Goal: Book appointment/travel/reservation

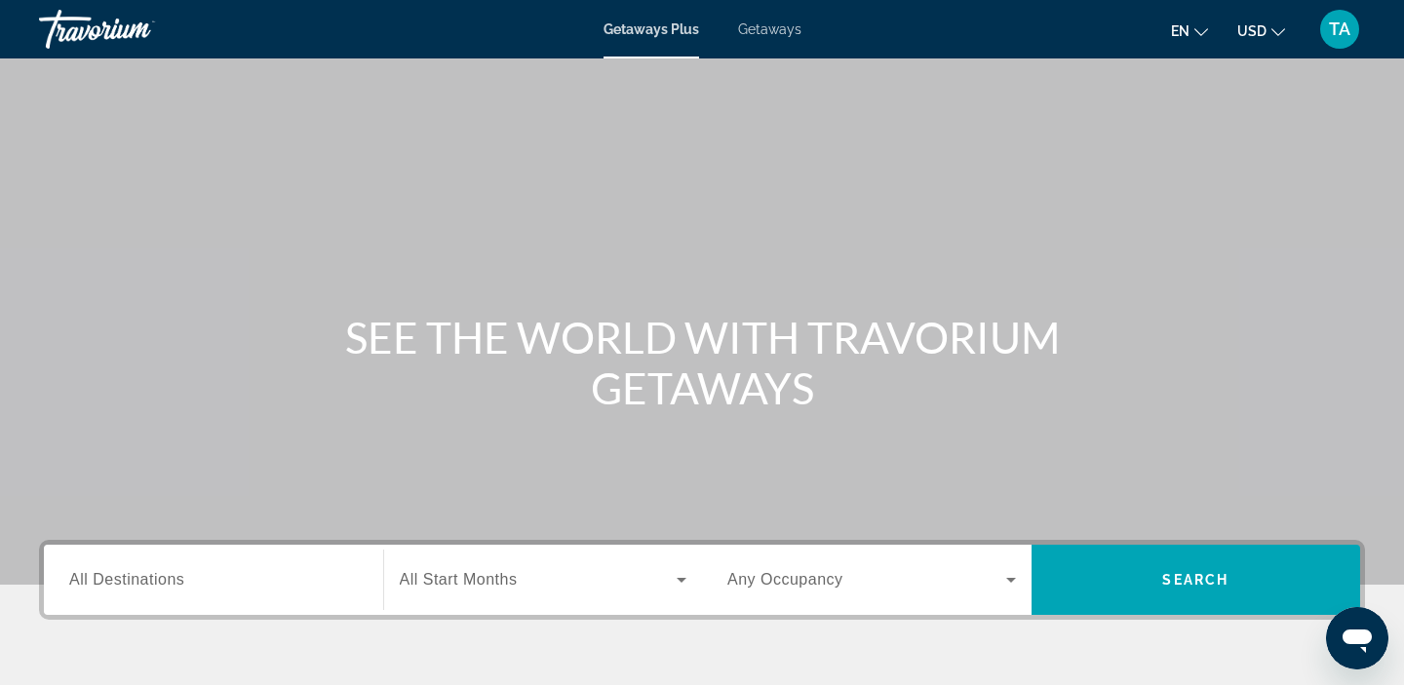
click at [790, 35] on span "Getaways" at bounding box center [769, 29] width 63 height 16
click at [165, 582] on span "All Destinations" at bounding box center [126, 579] width 115 height 17
click at [165, 582] on input "Destination All Destinations" at bounding box center [213, 580] width 289 height 23
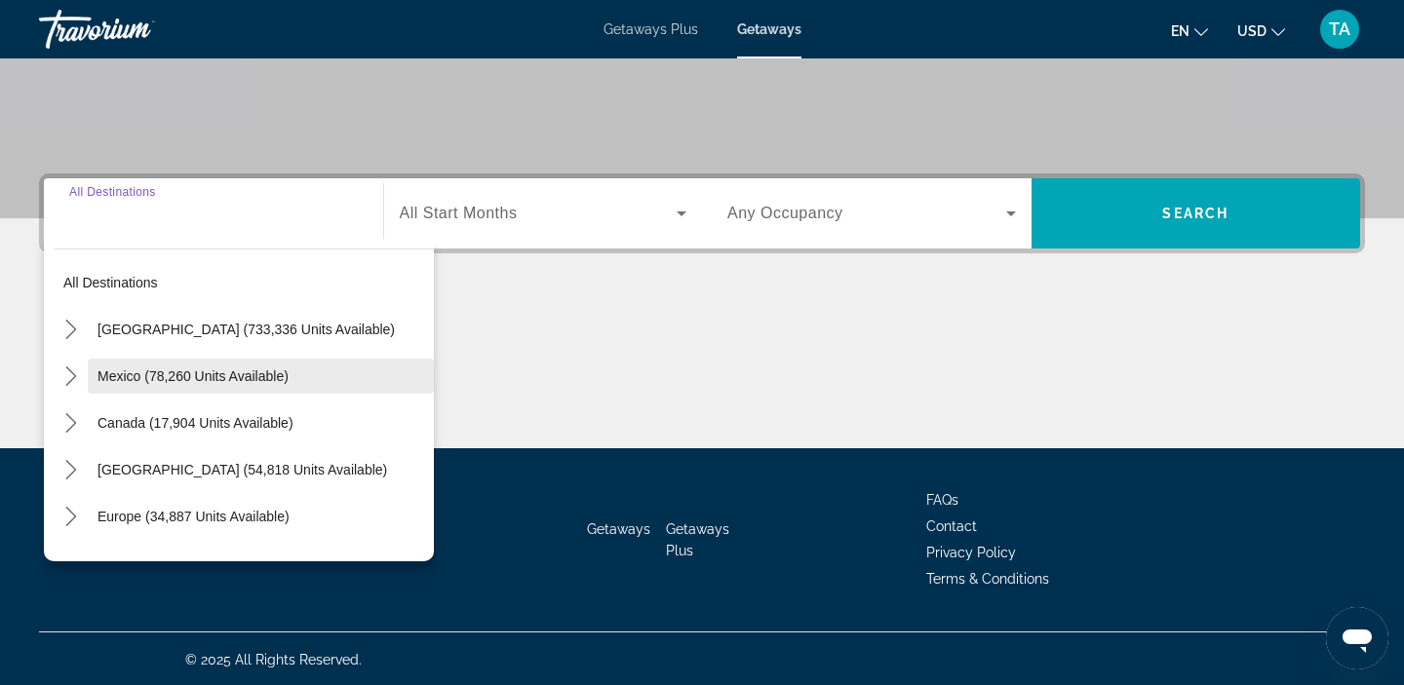
scroll to position [369, 0]
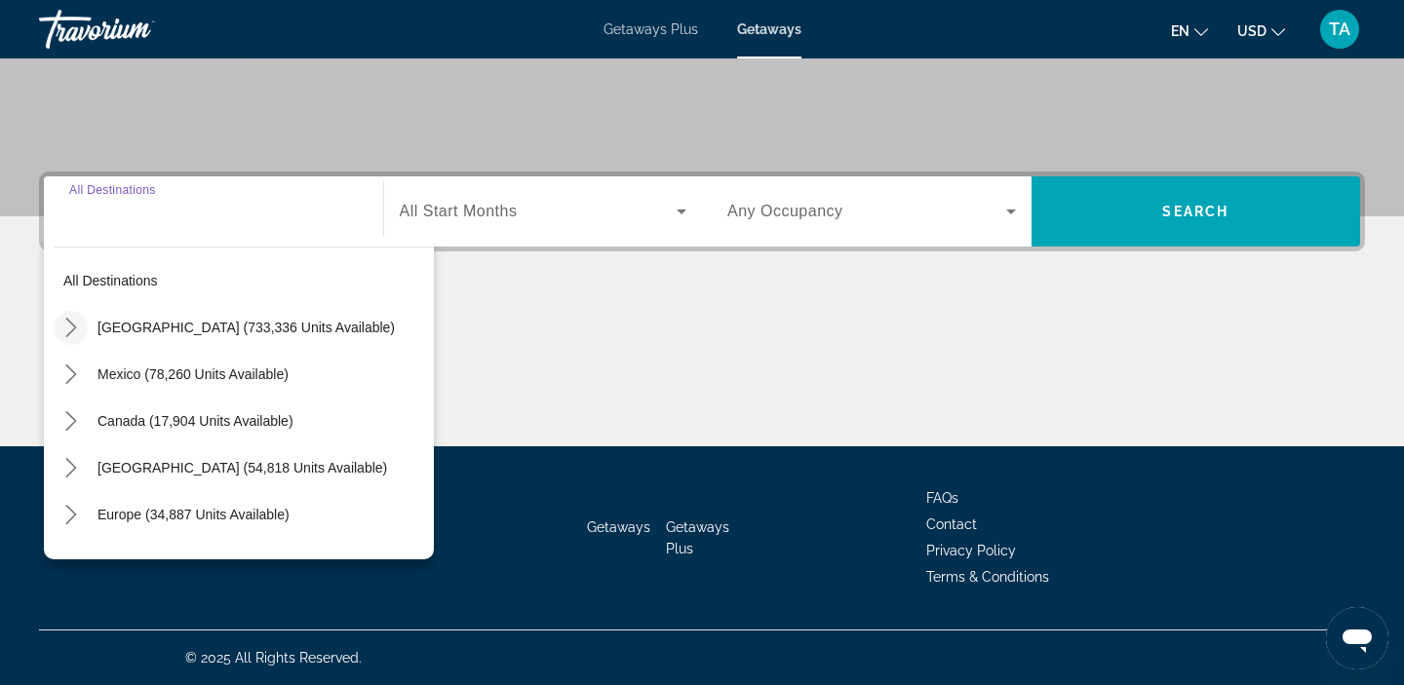
click at [80, 337] on mat-icon "Toggle United States (733,336 units available) submenu" at bounding box center [71, 328] width 34 height 34
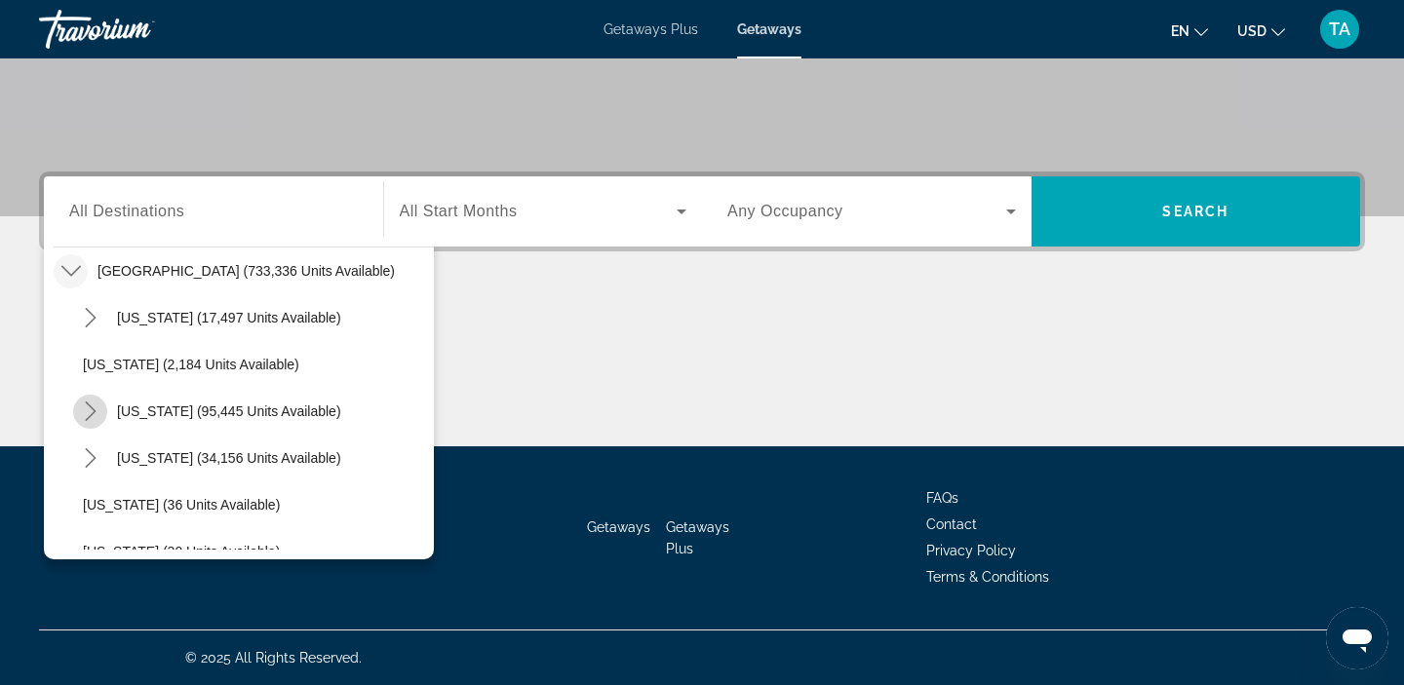
click at [105, 414] on mat-icon "Toggle California (95,445 units available) submenu" at bounding box center [90, 412] width 34 height 34
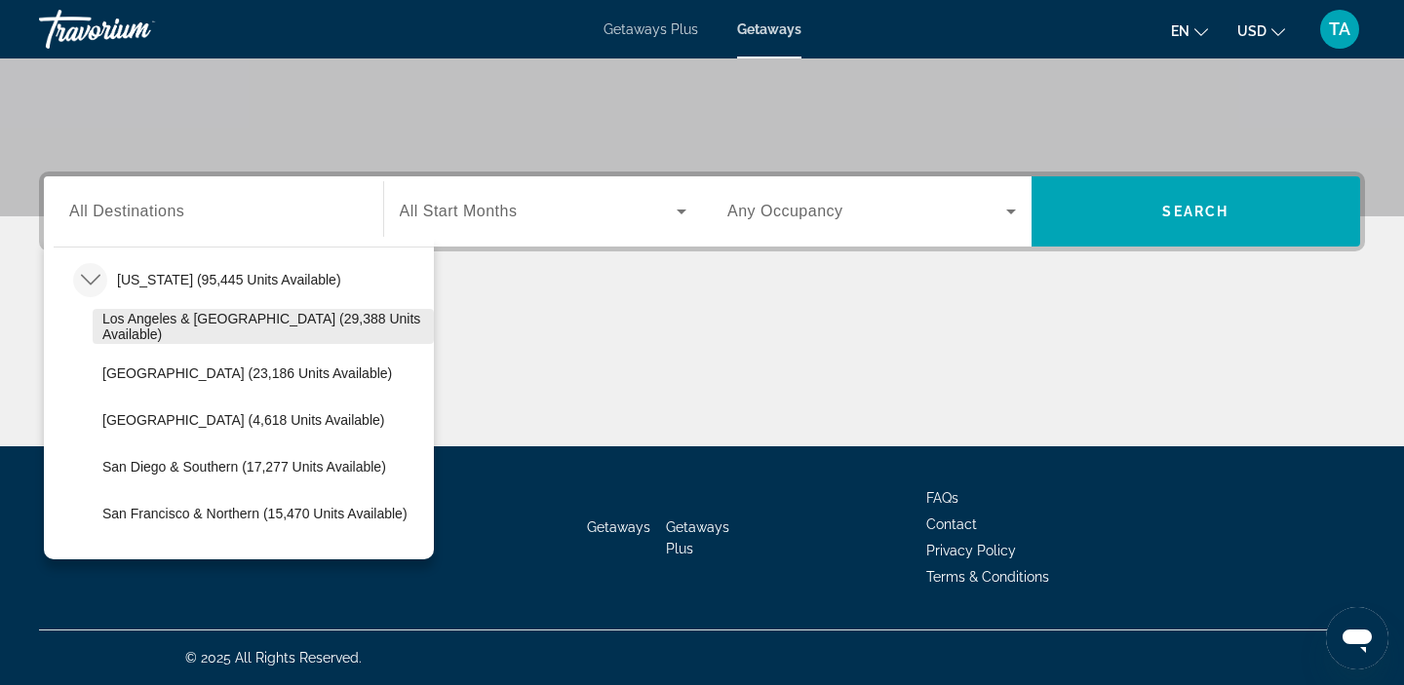
scroll to position [212, 0]
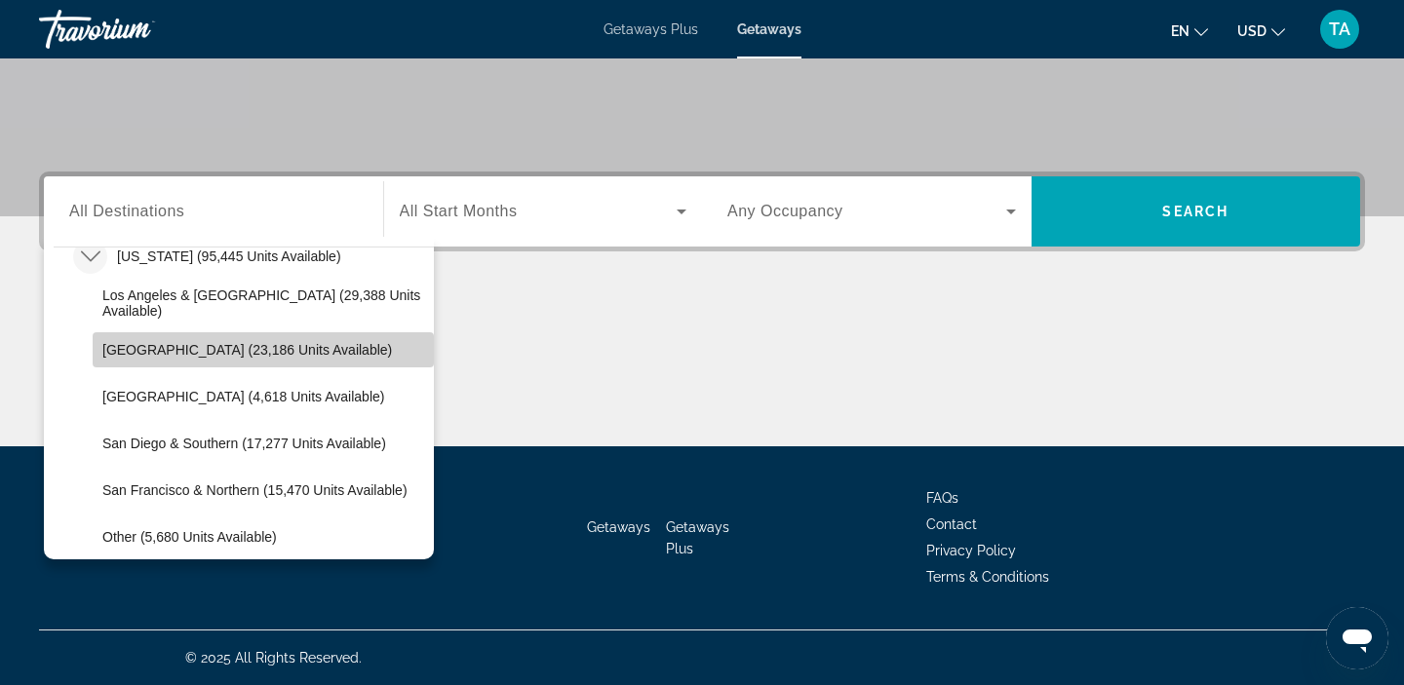
click at [150, 355] on span "[GEOGRAPHIC_DATA] (23,186 units available)" at bounding box center [247, 350] width 290 height 16
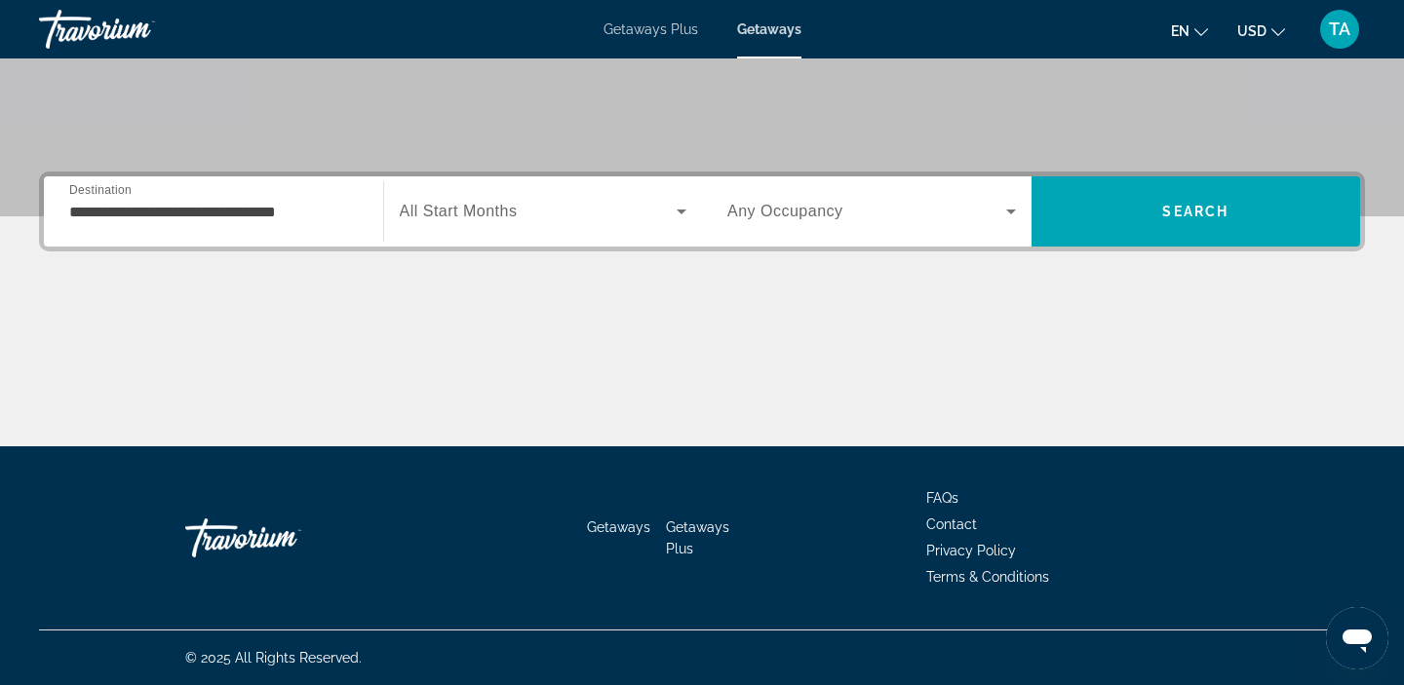
click at [63, 214] on div "**********" at bounding box center [214, 212] width 320 height 56
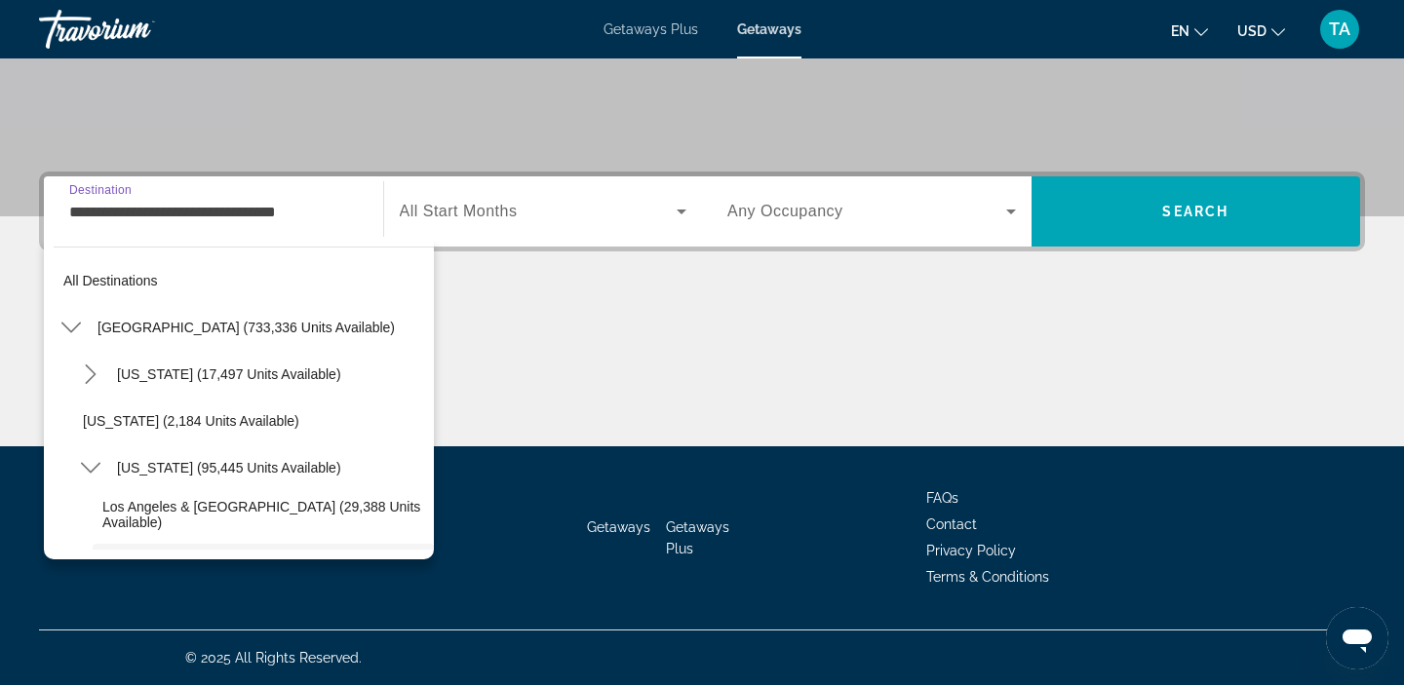
scroll to position [163, 0]
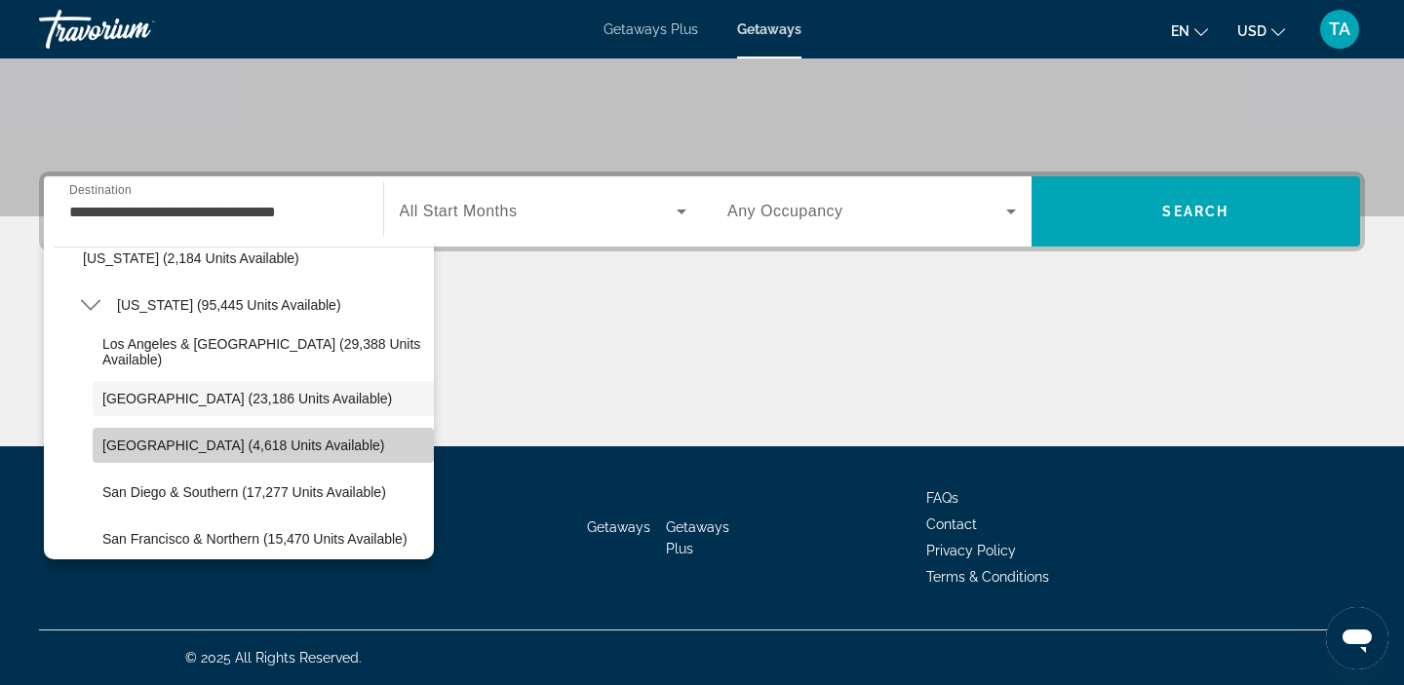
click at [110, 453] on span "Select destination: Palm Springs (4,618 units available)" at bounding box center [263, 445] width 341 height 47
type input "**********"
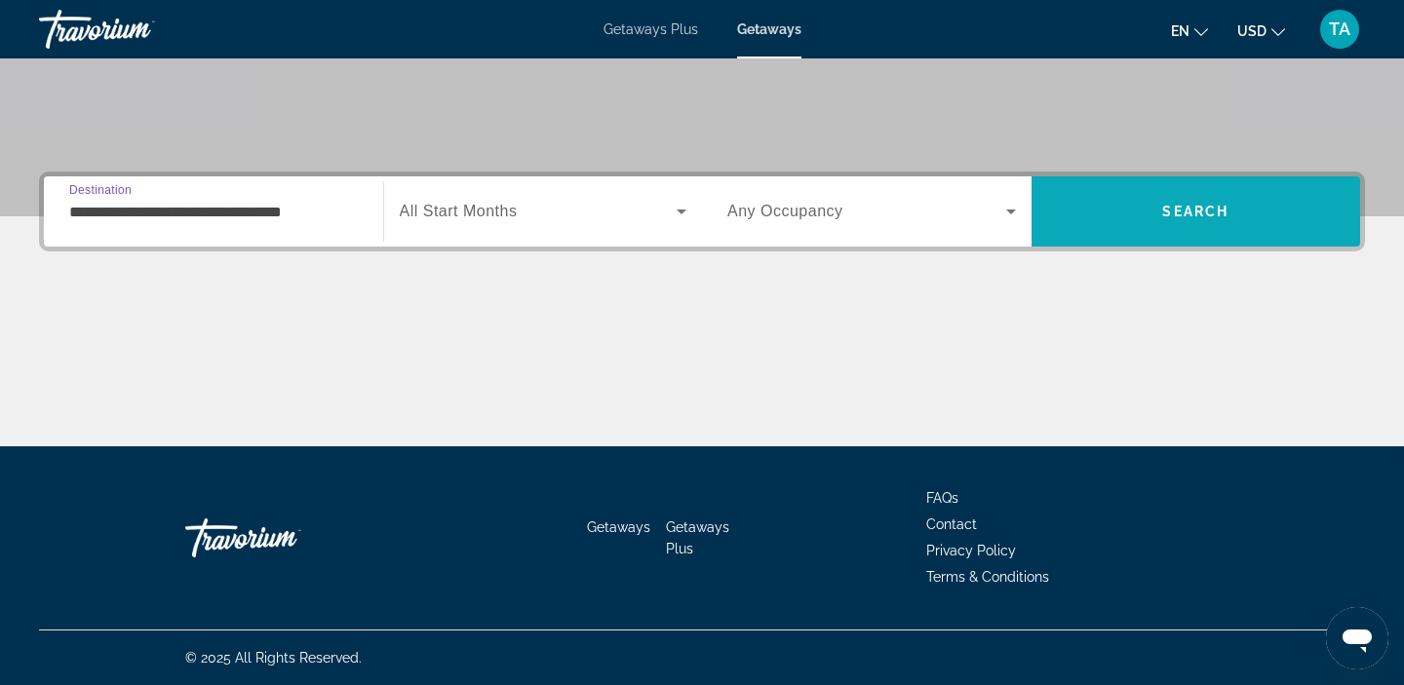
click at [1195, 206] on span "Search" at bounding box center [1195, 212] width 66 height 16
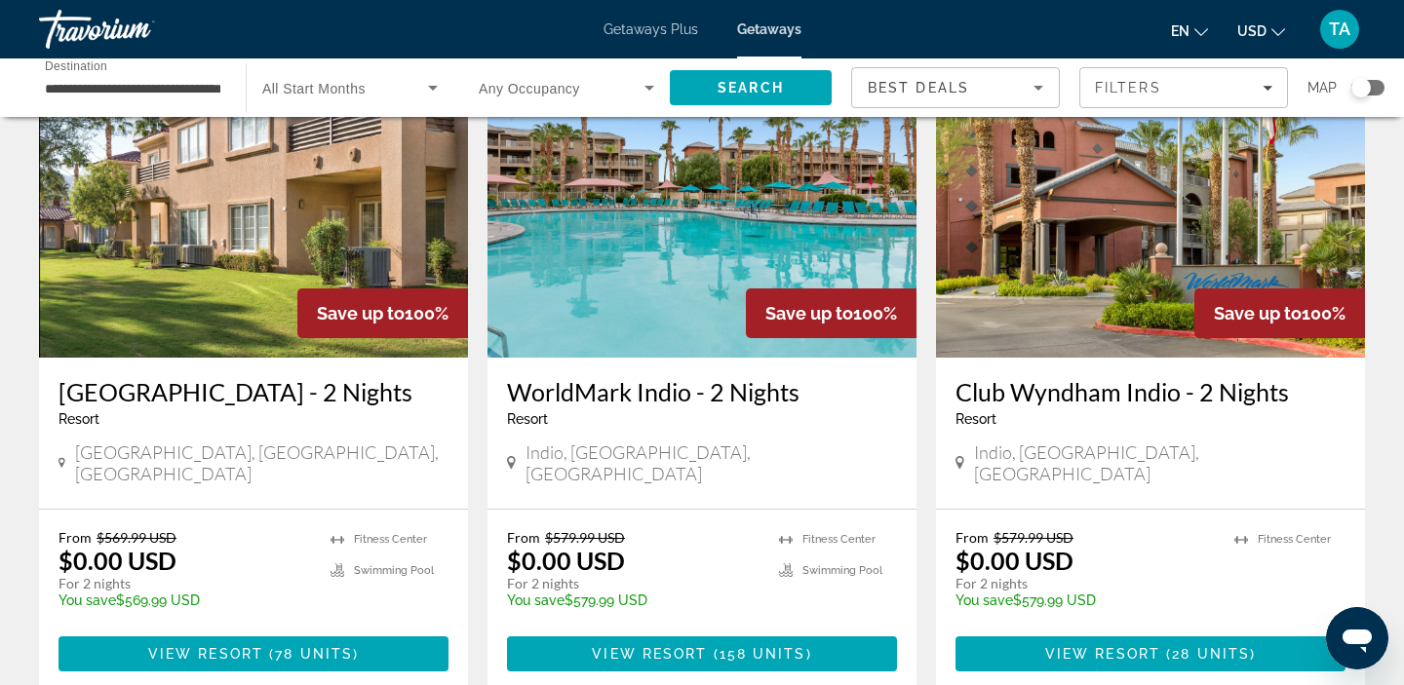
scroll to position [141, 0]
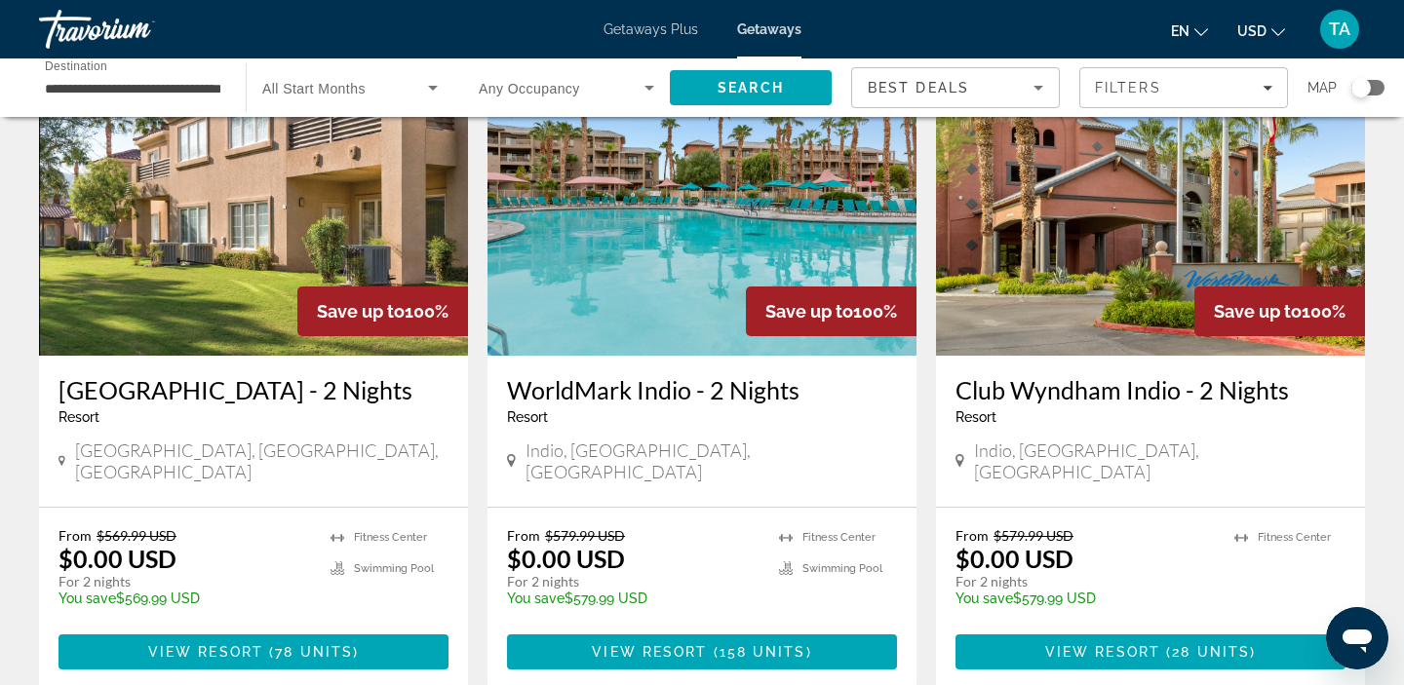
click at [291, 90] on span "All Start Months" at bounding box center [313, 89] width 103 height 16
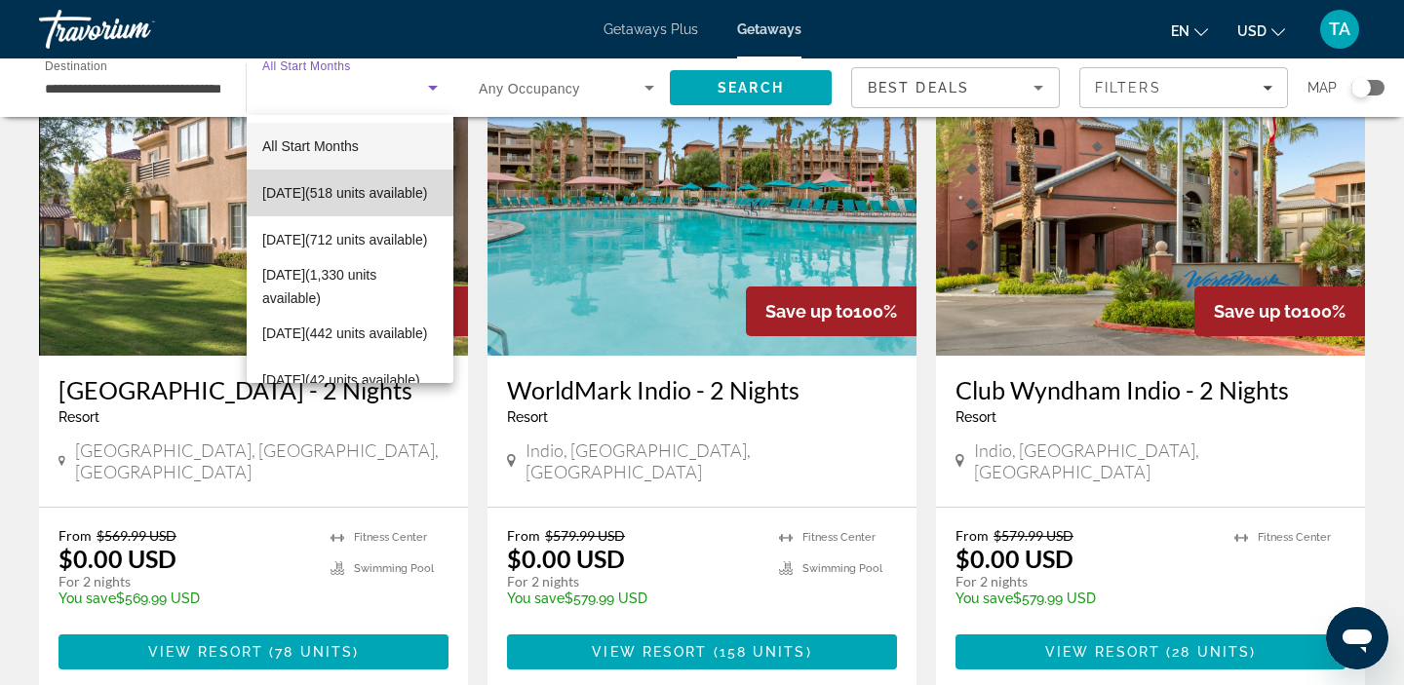
click at [286, 199] on span "[DATE] (518 units available)" at bounding box center [344, 192] width 165 height 23
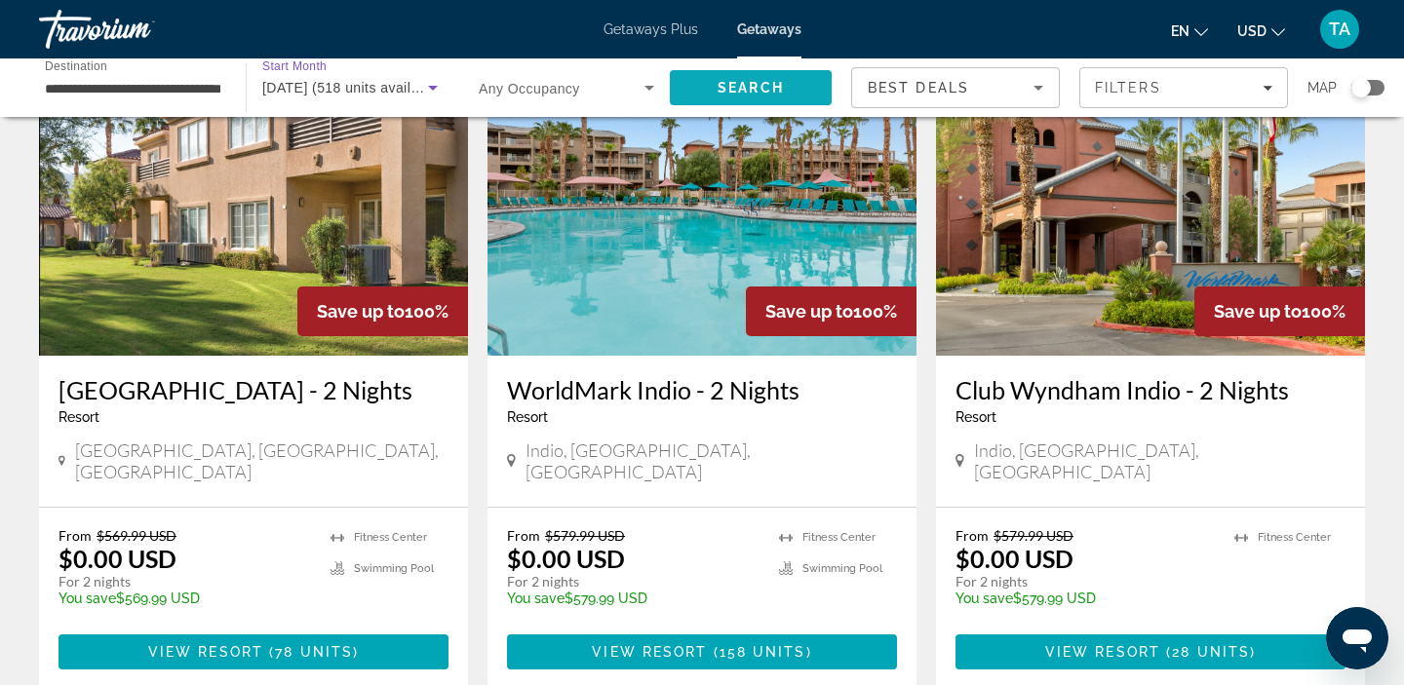
click at [734, 90] on span "Search" at bounding box center [751, 88] width 66 height 16
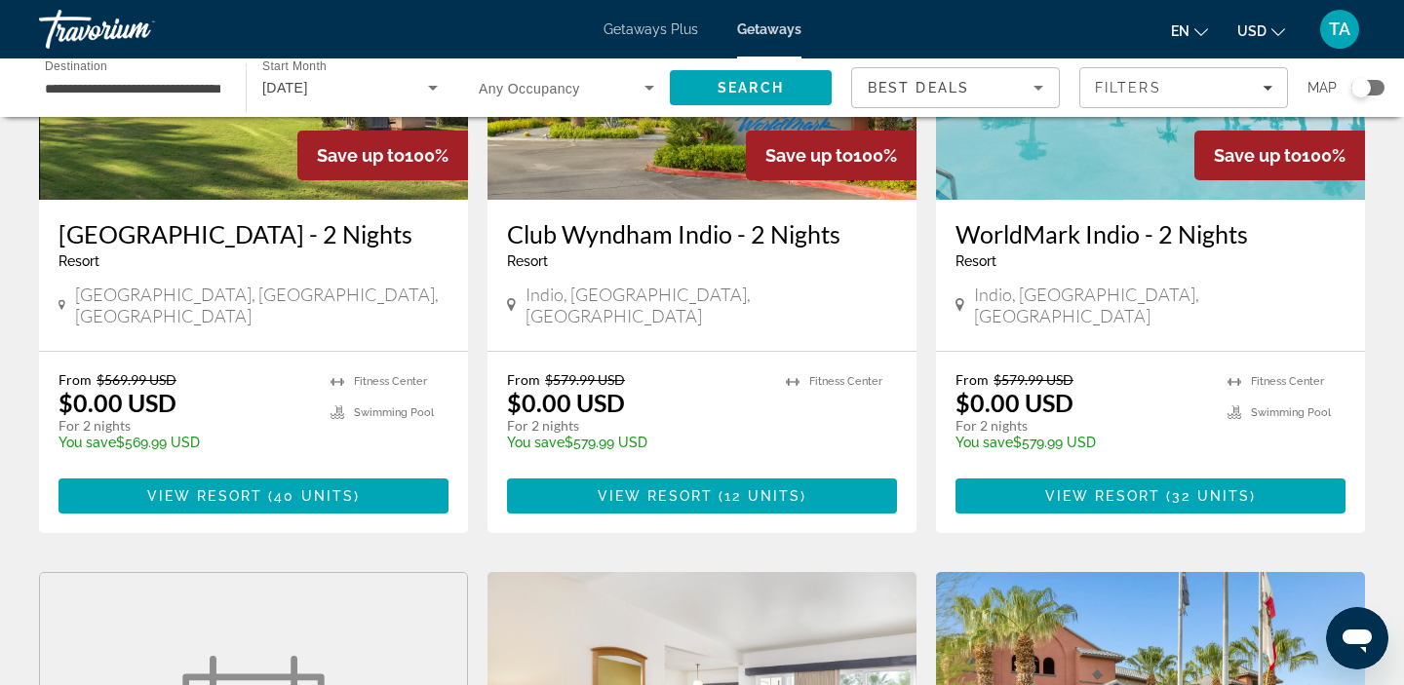
scroll to position [332, 0]
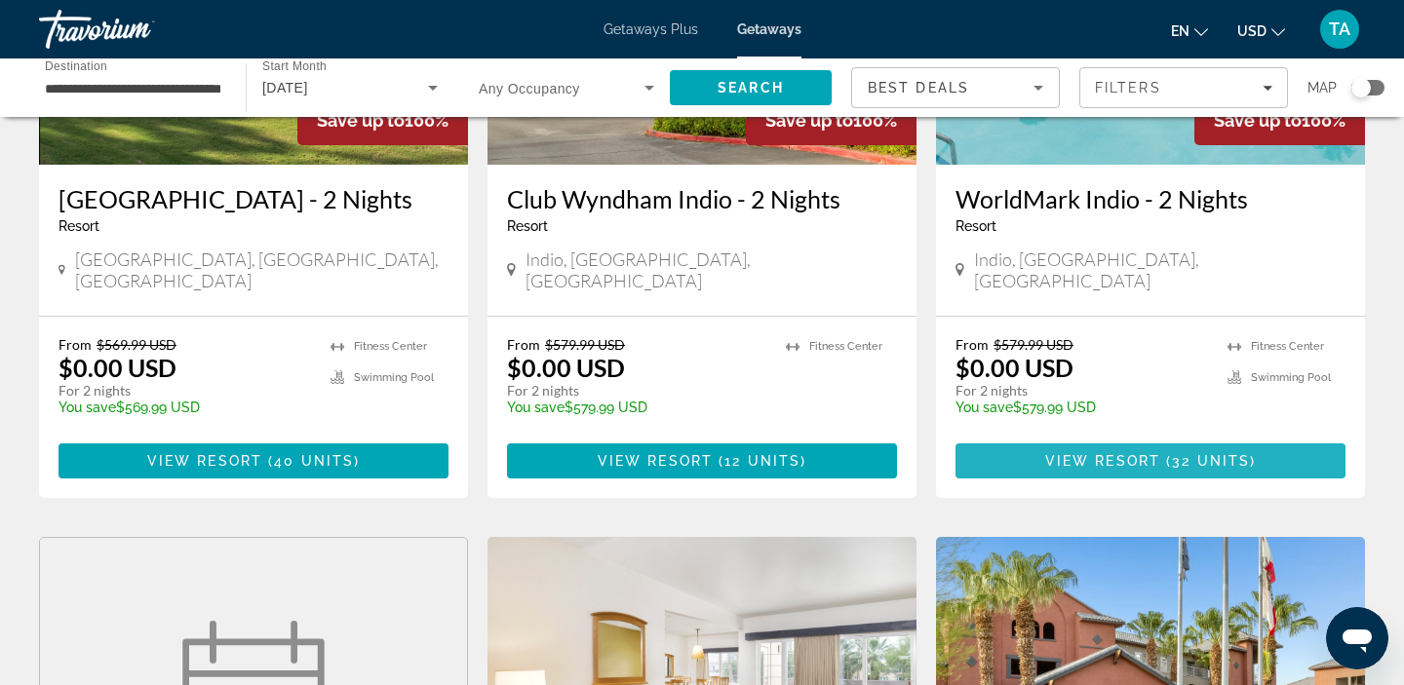
click at [1041, 471] on span "Main content" at bounding box center [1150, 461] width 390 height 47
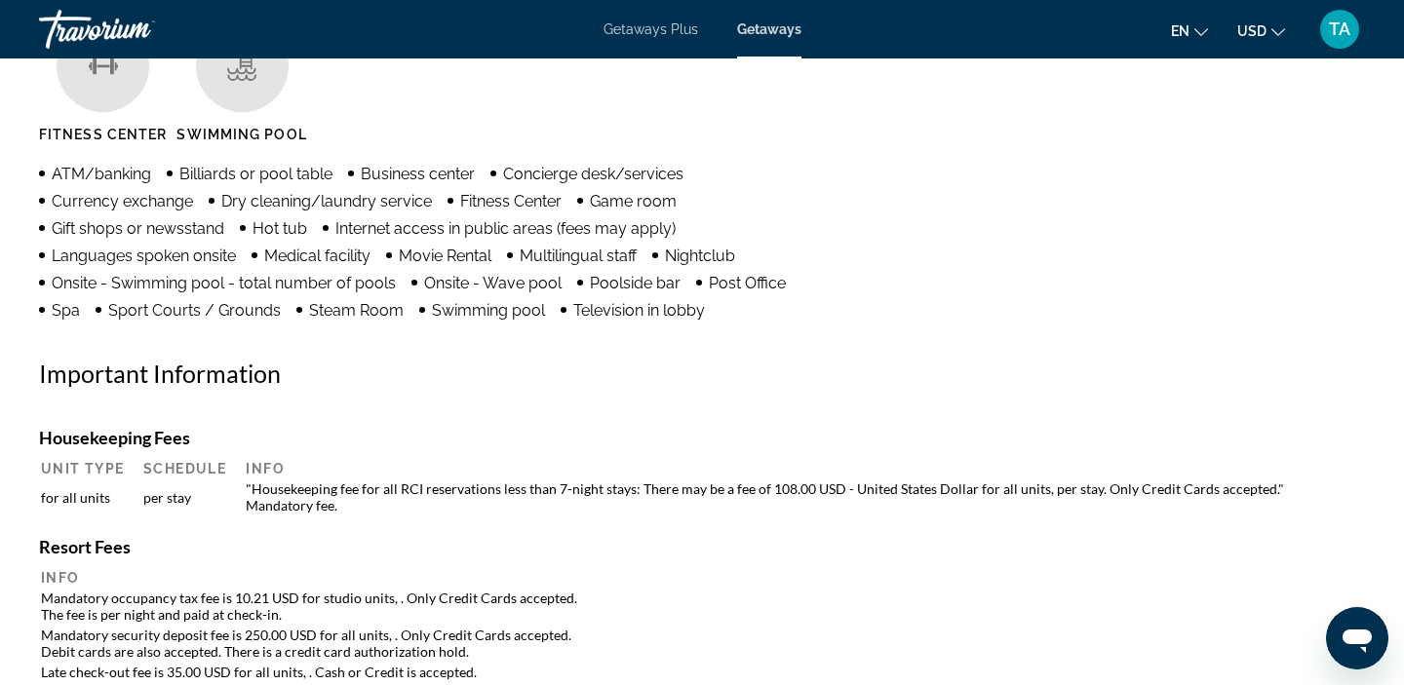
scroll to position [1579, 0]
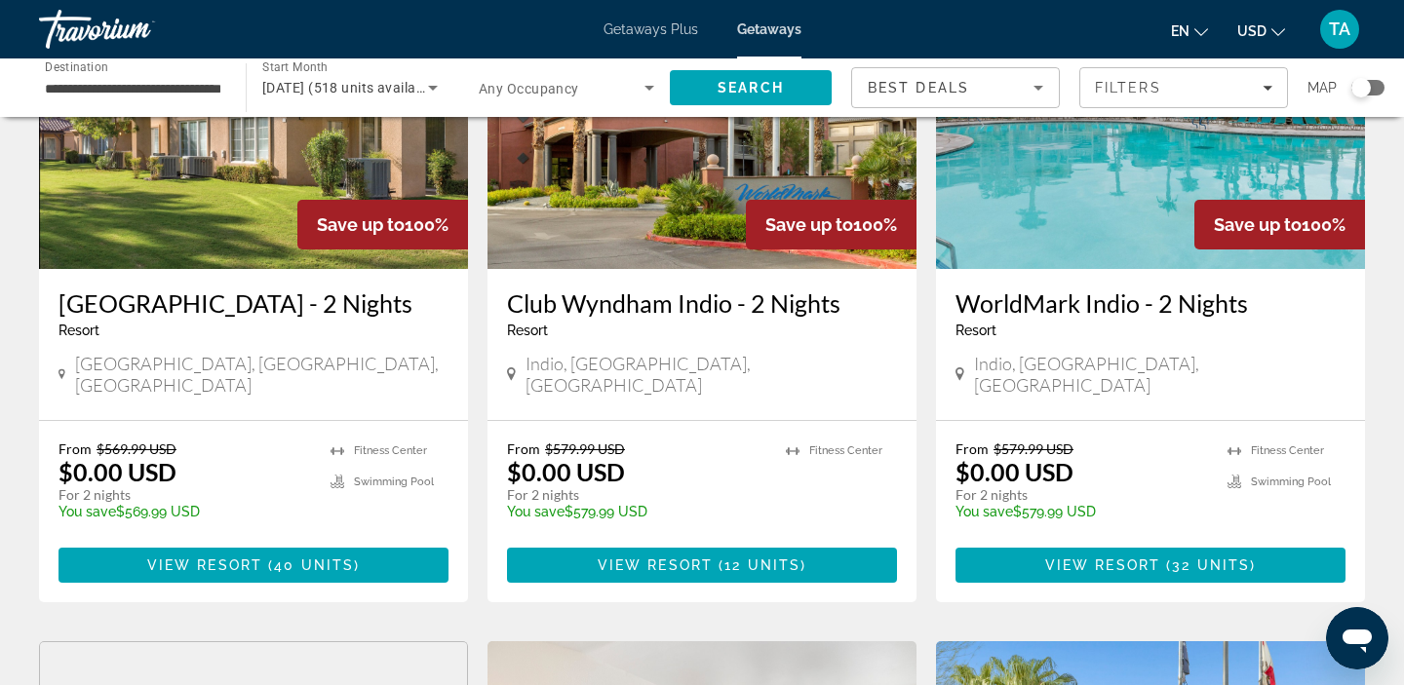
scroll to position [295, 0]
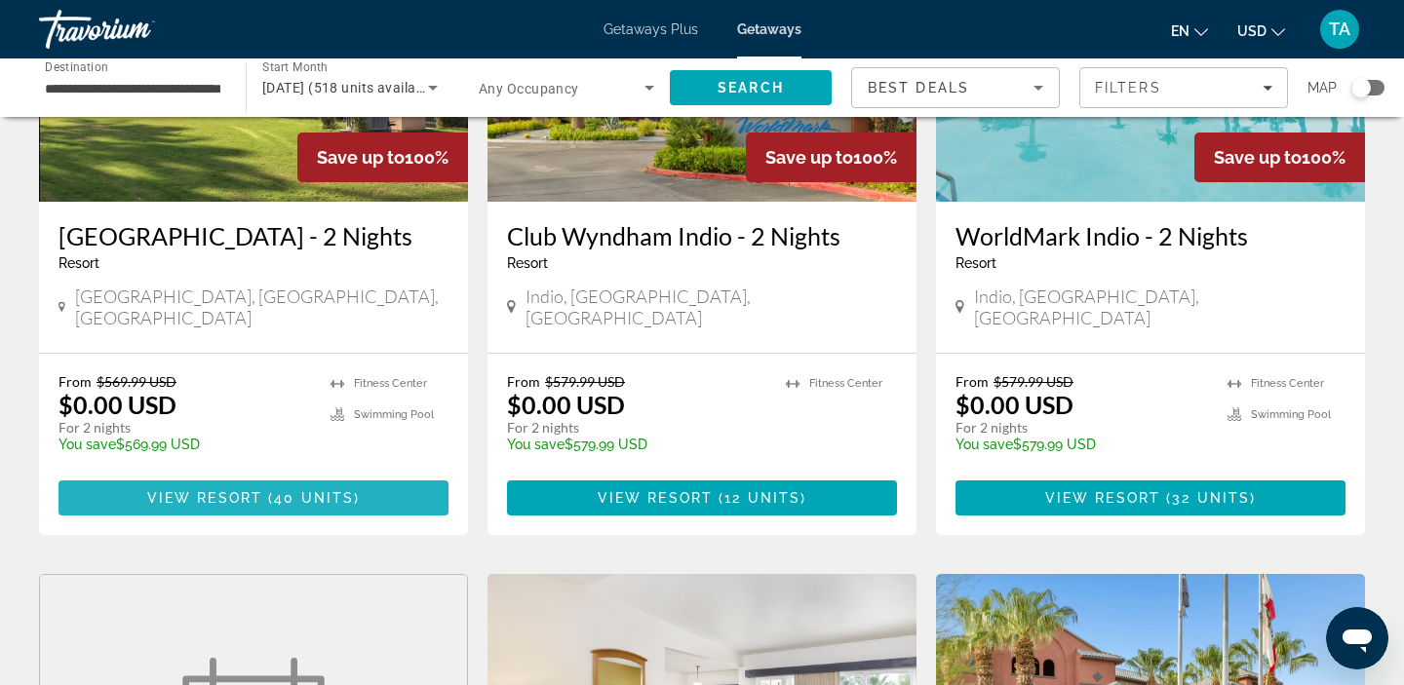
click at [253, 506] on span "View Resort" at bounding box center [204, 498] width 115 height 16
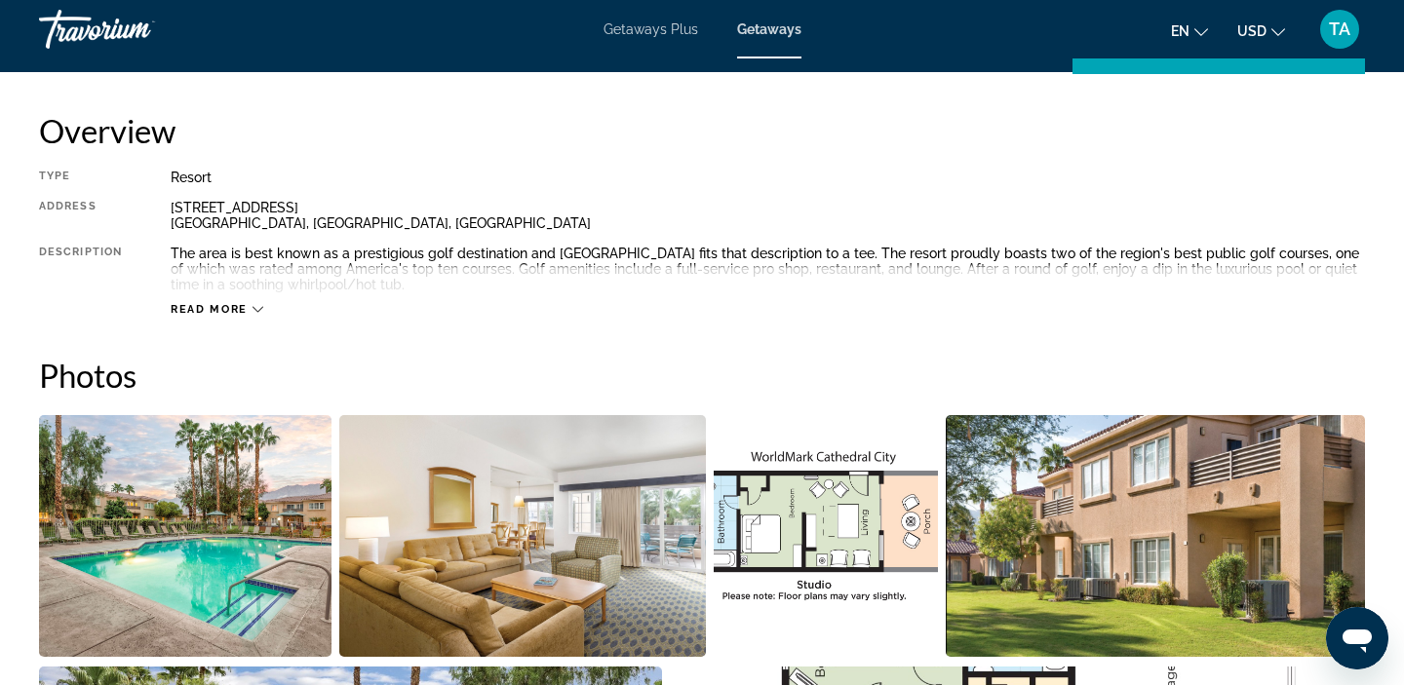
scroll to position [616, 0]
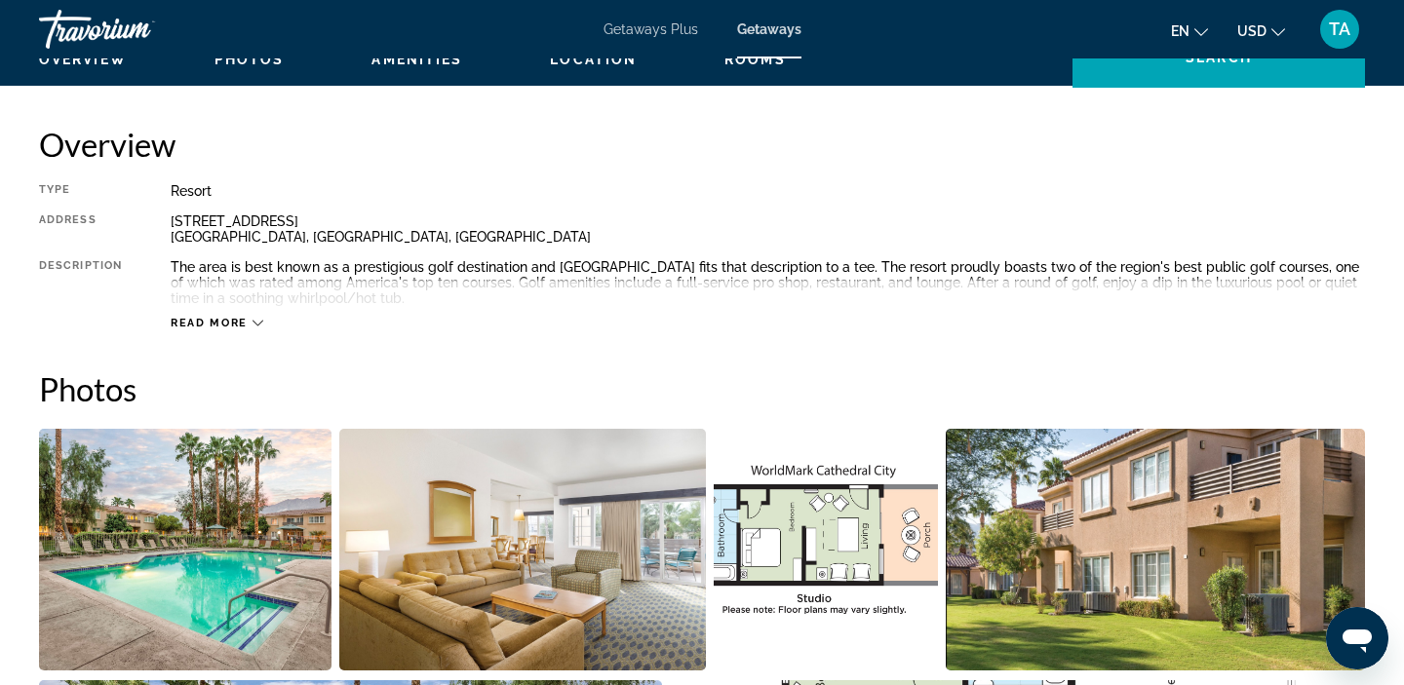
click at [244, 316] on button "Read more" at bounding box center [217, 323] width 93 height 15
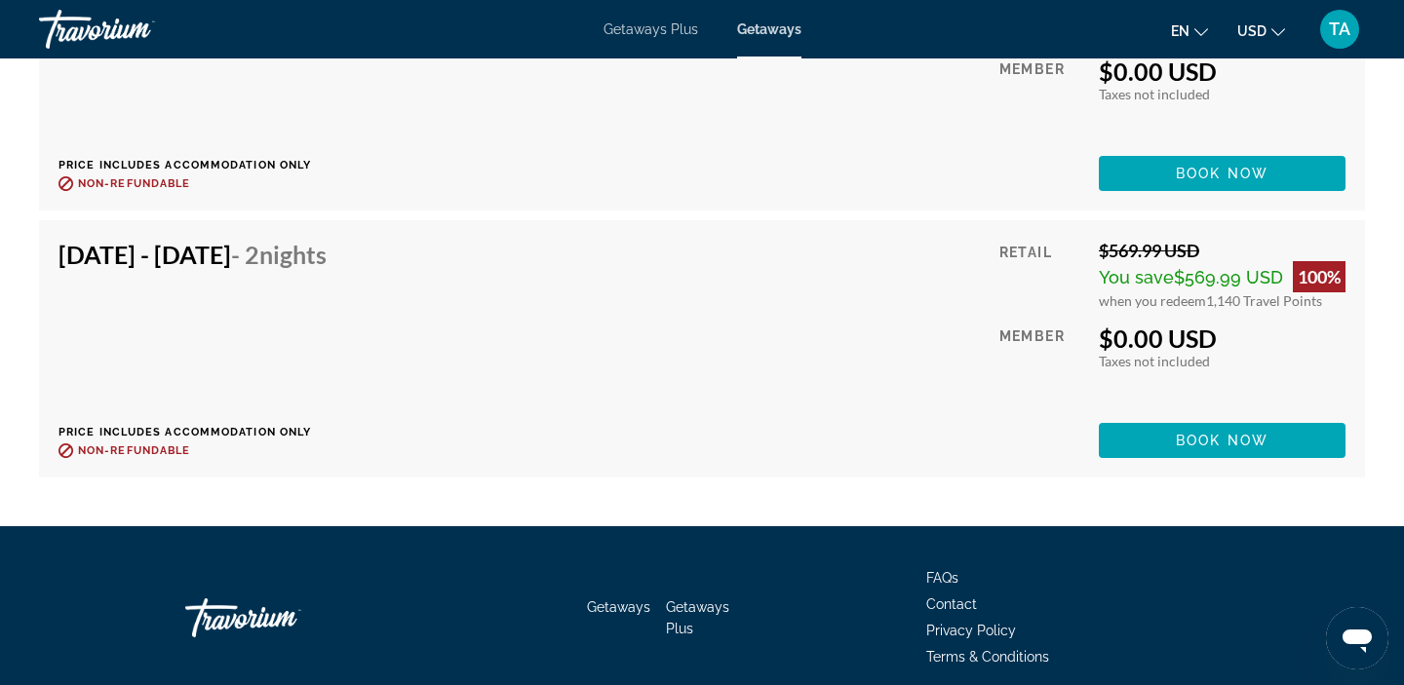
scroll to position [6022, 0]
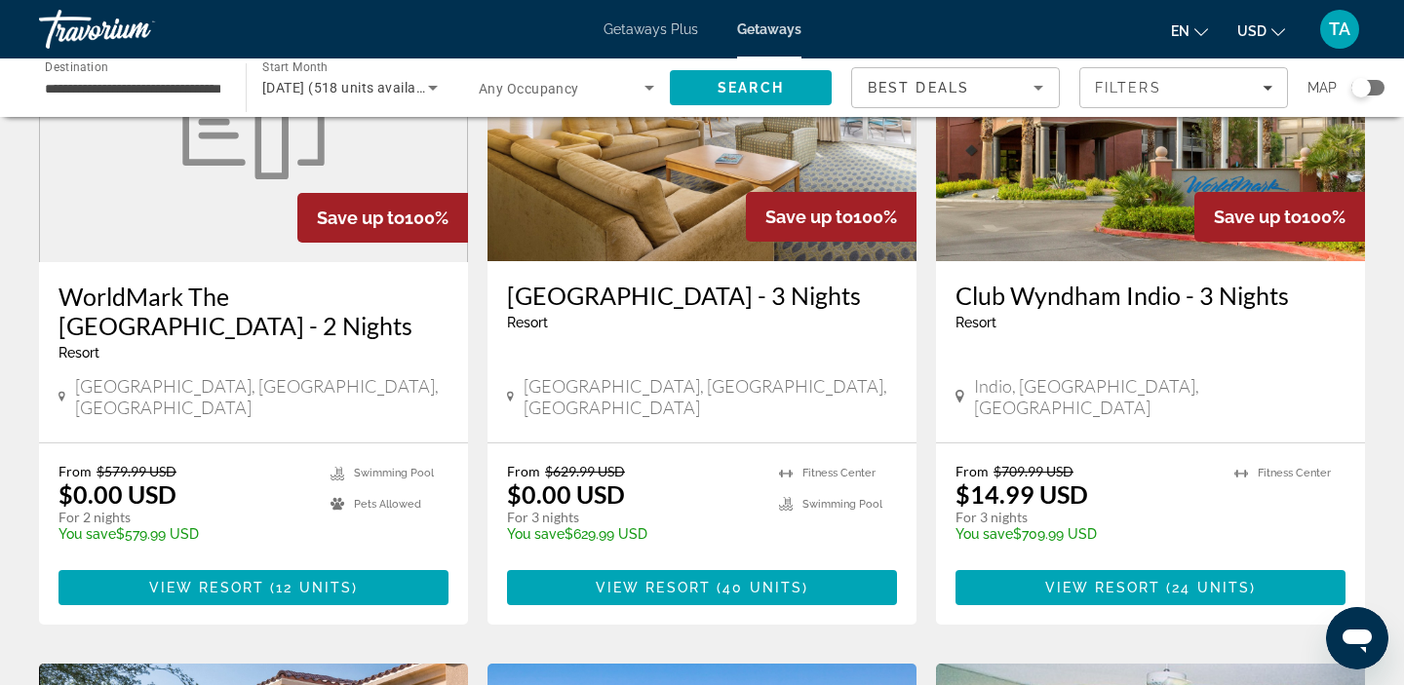
scroll to position [924, 0]
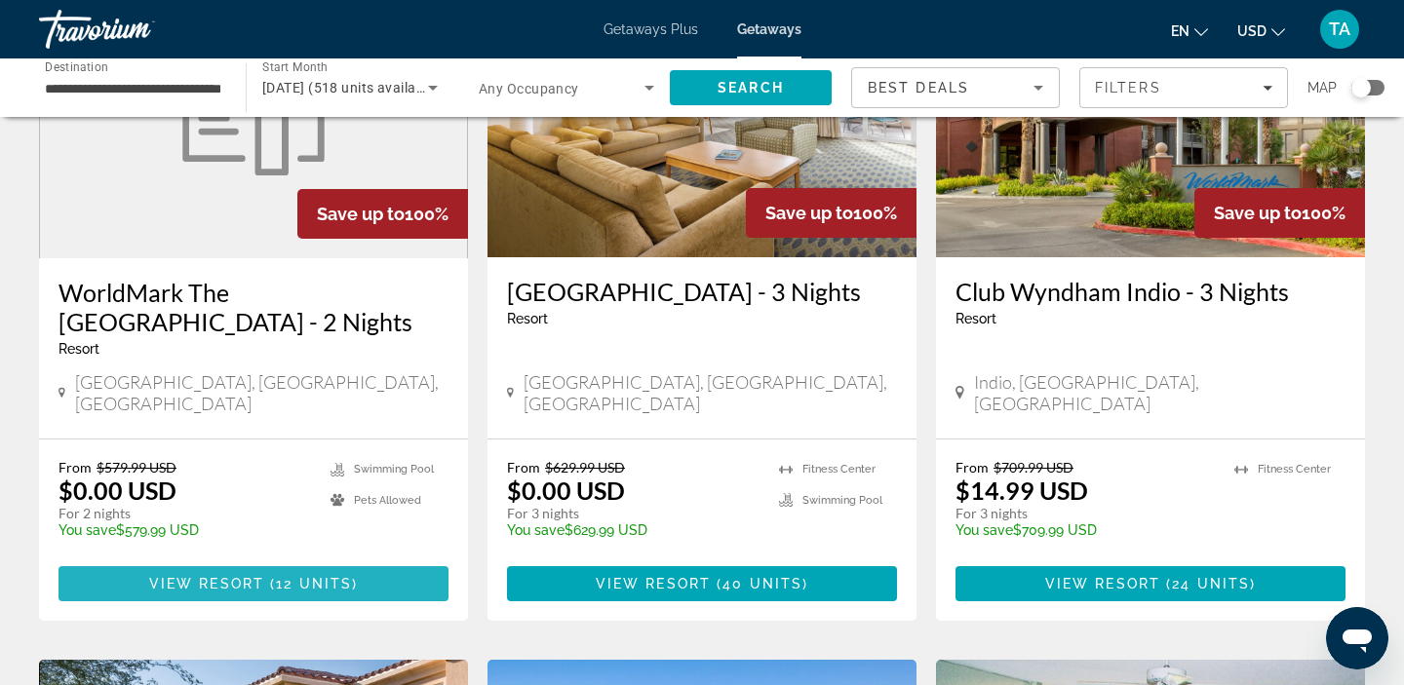
click at [288, 577] on span "12 units" at bounding box center [314, 584] width 76 height 16
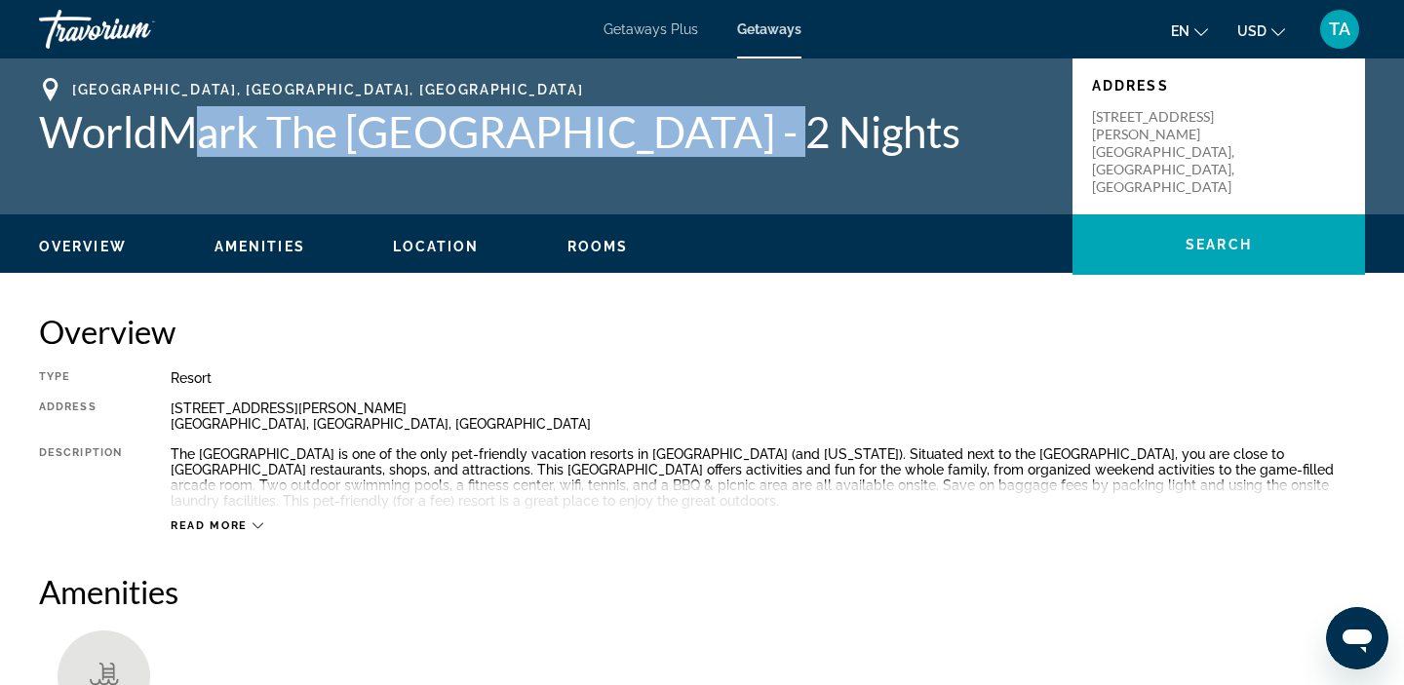
drag, startPoint x: 727, startPoint y: 134, endPoint x: 189, endPoint y: 120, distance: 538.3
click at [189, 120] on h1 "WorldMark The [GEOGRAPHIC_DATA] - 2 Nights" at bounding box center [546, 131] width 1014 height 51
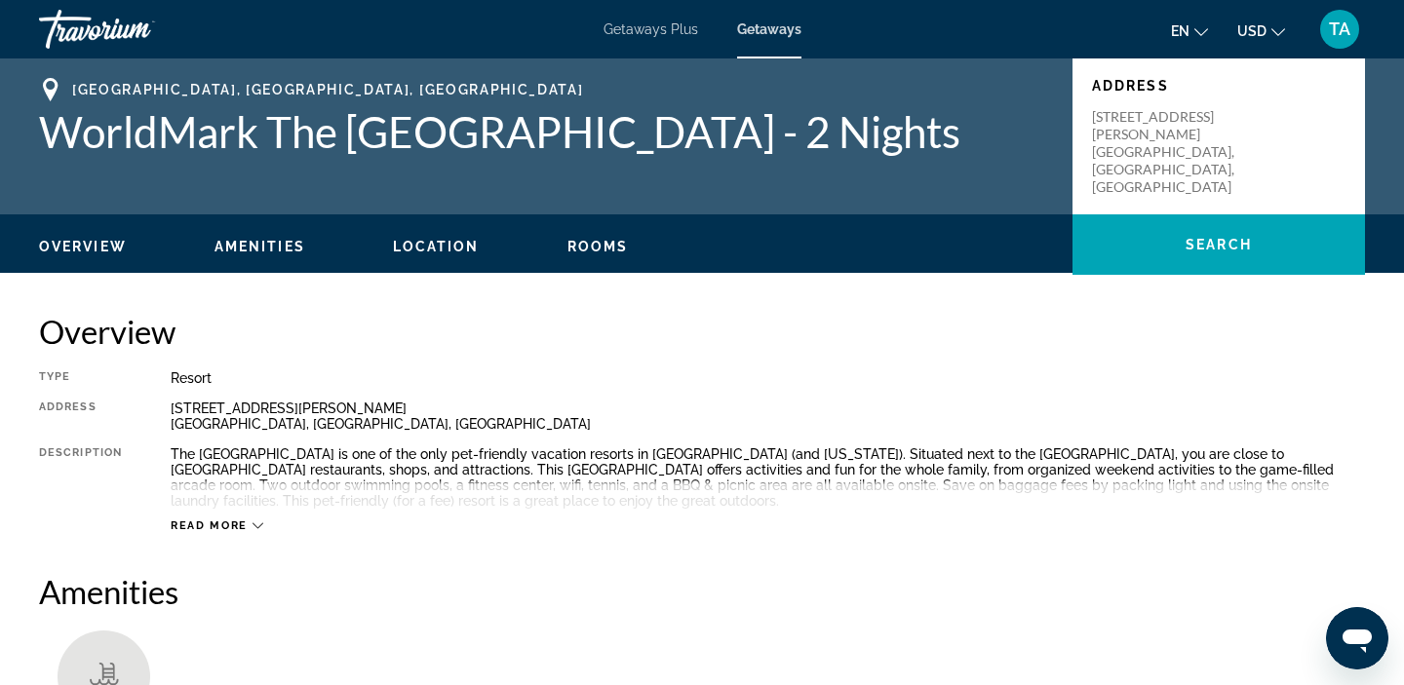
click at [209, 162] on div "[GEOGRAPHIC_DATA], [GEOGRAPHIC_DATA], [GEOGRAPHIC_DATA] [GEOGRAPHIC_DATA] - 2 N…" at bounding box center [702, 136] width 1404 height 117
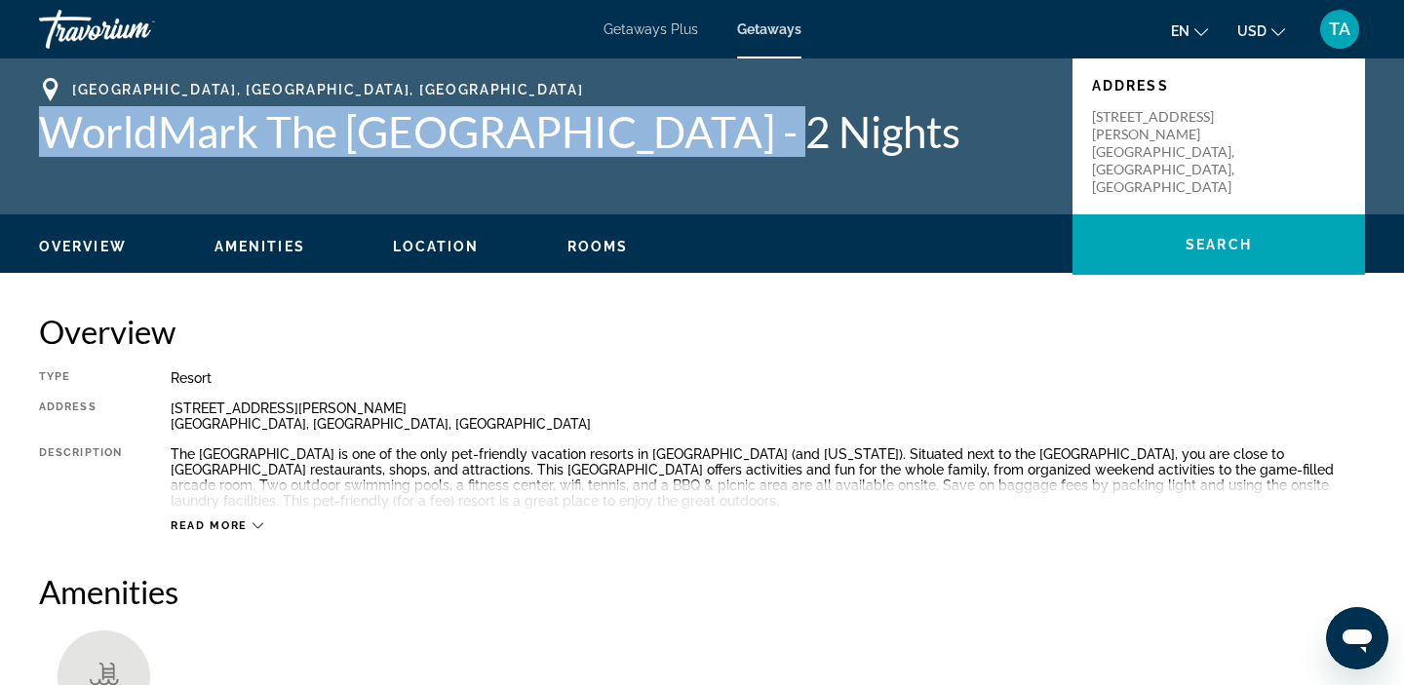
drag, startPoint x: 737, startPoint y: 144, endPoint x: 17, endPoint y: 146, distance: 720.5
click at [17, 146] on div "[GEOGRAPHIC_DATA], [GEOGRAPHIC_DATA], [GEOGRAPHIC_DATA] [GEOGRAPHIC_DATA] - 2 N…" at bounding box center [702, 136] width 1404 height 117
copy h1 "WorldMark The [GEOGRAPHIC_DATA]"
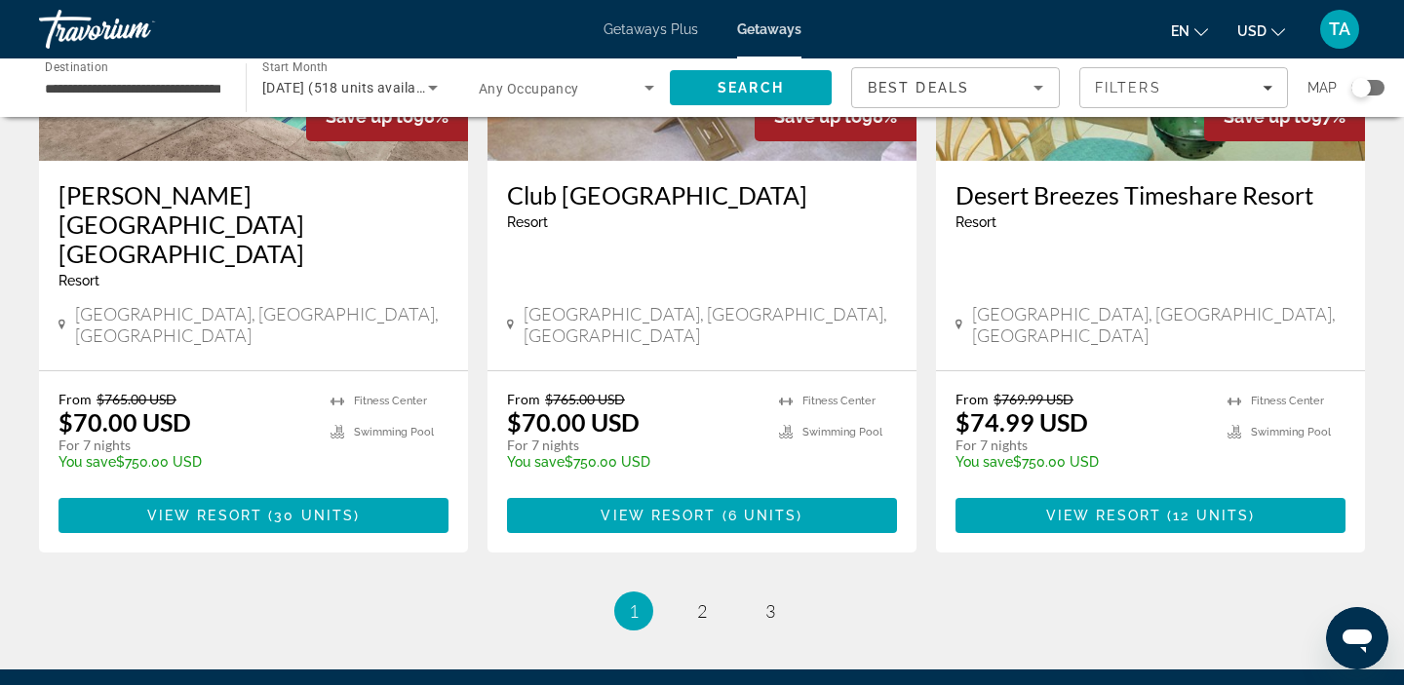
scroll to position [2446, 0]
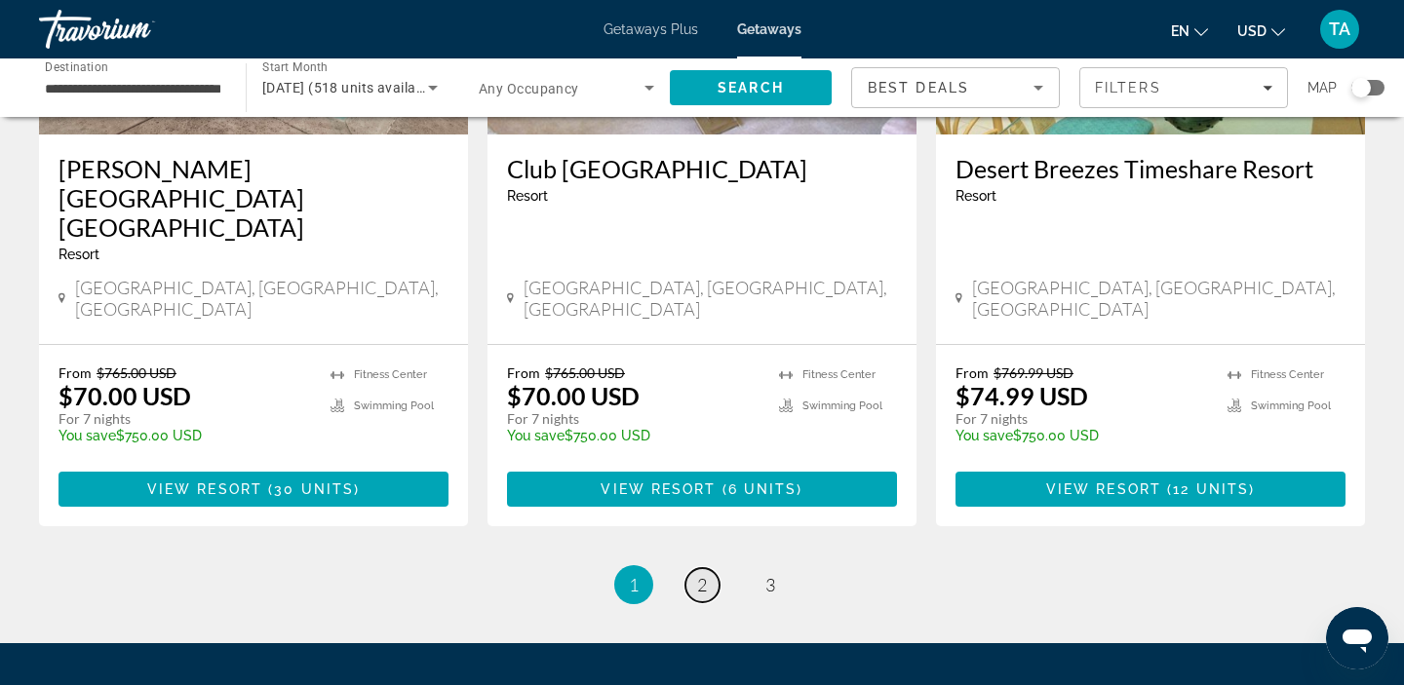
click at [703, 574] on span "2" at bounding box center [702, 584] width 10 height 21
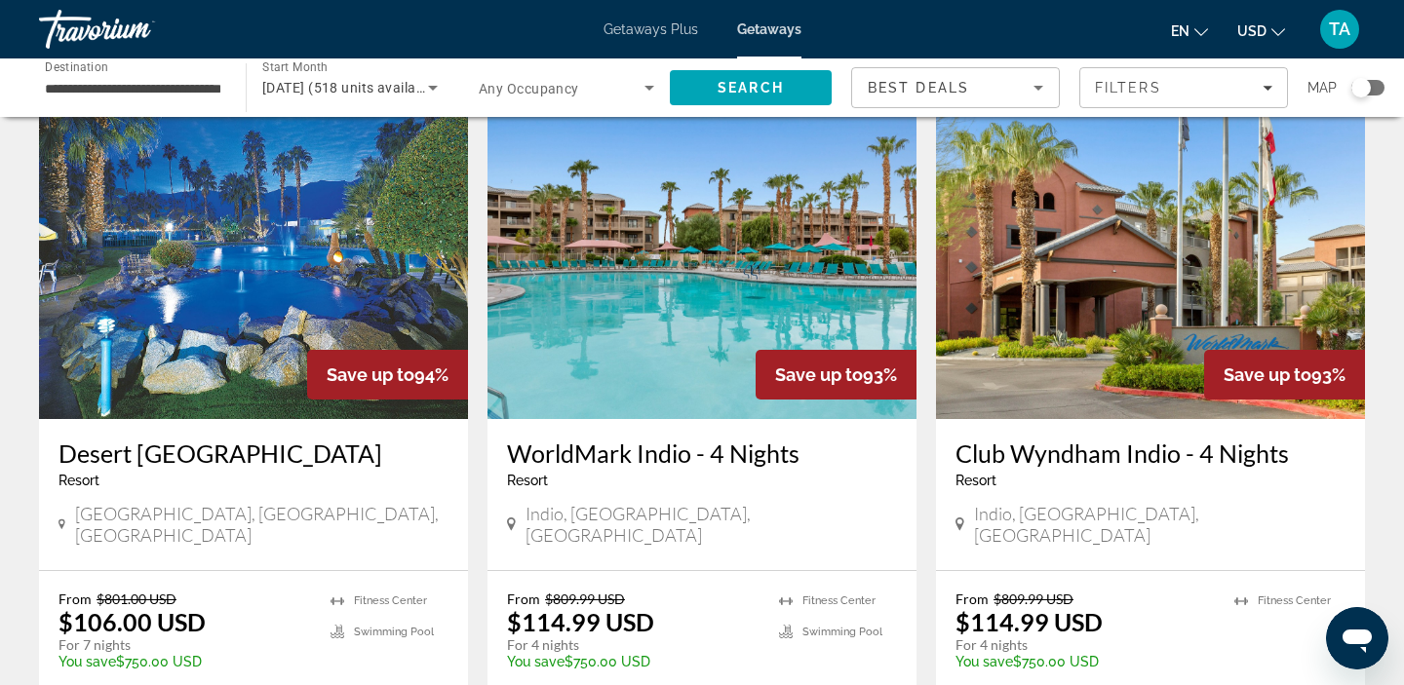
scroll to position [1484, 0]
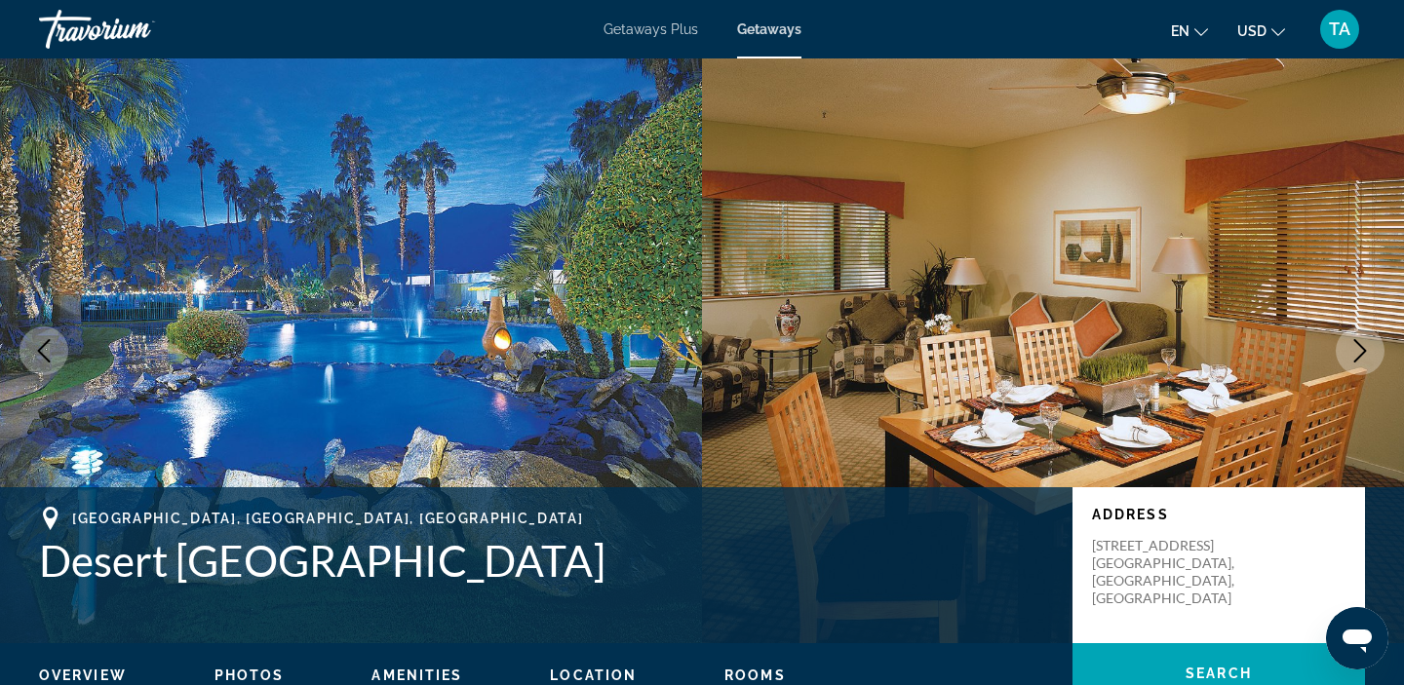
click at [1352, 349] on icon "Next image" at bounding box center [1359, 350] width 23 height 23
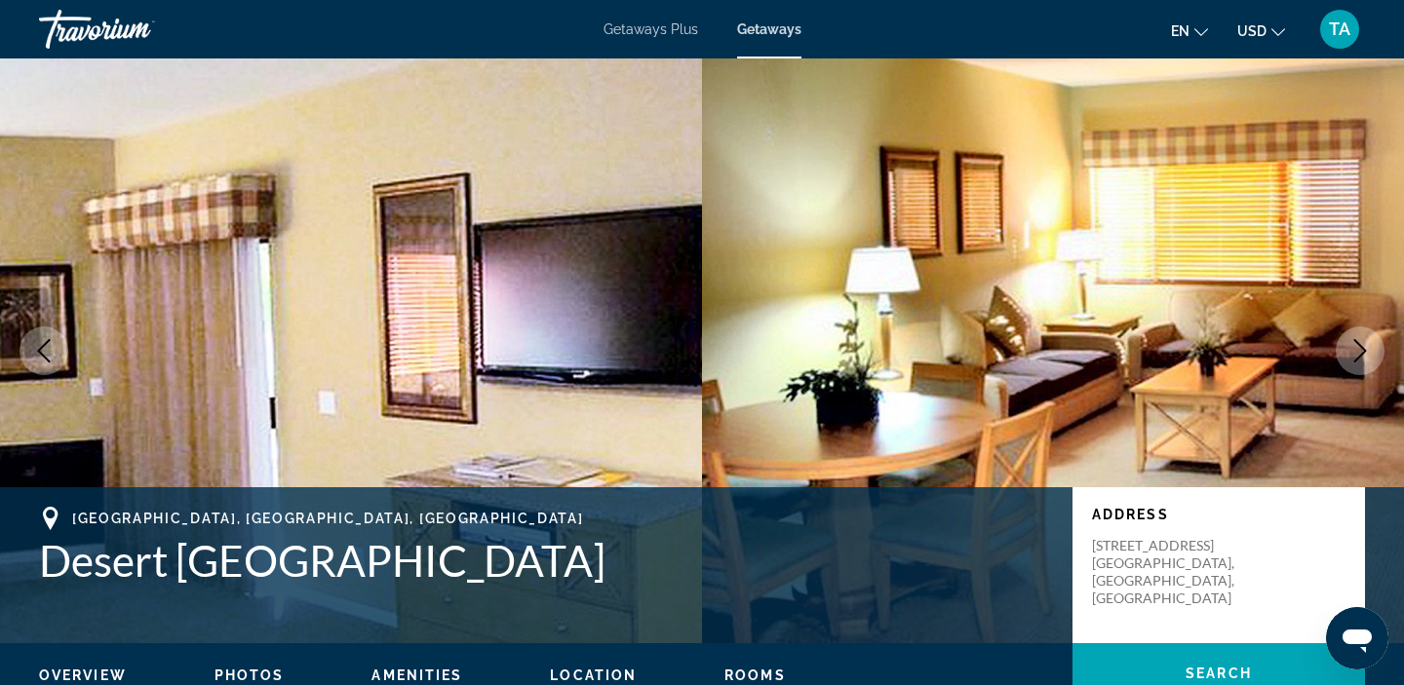
click at [1352, 349] on icon "Next image" at bounding box center [1359, 350] width 23 height 23
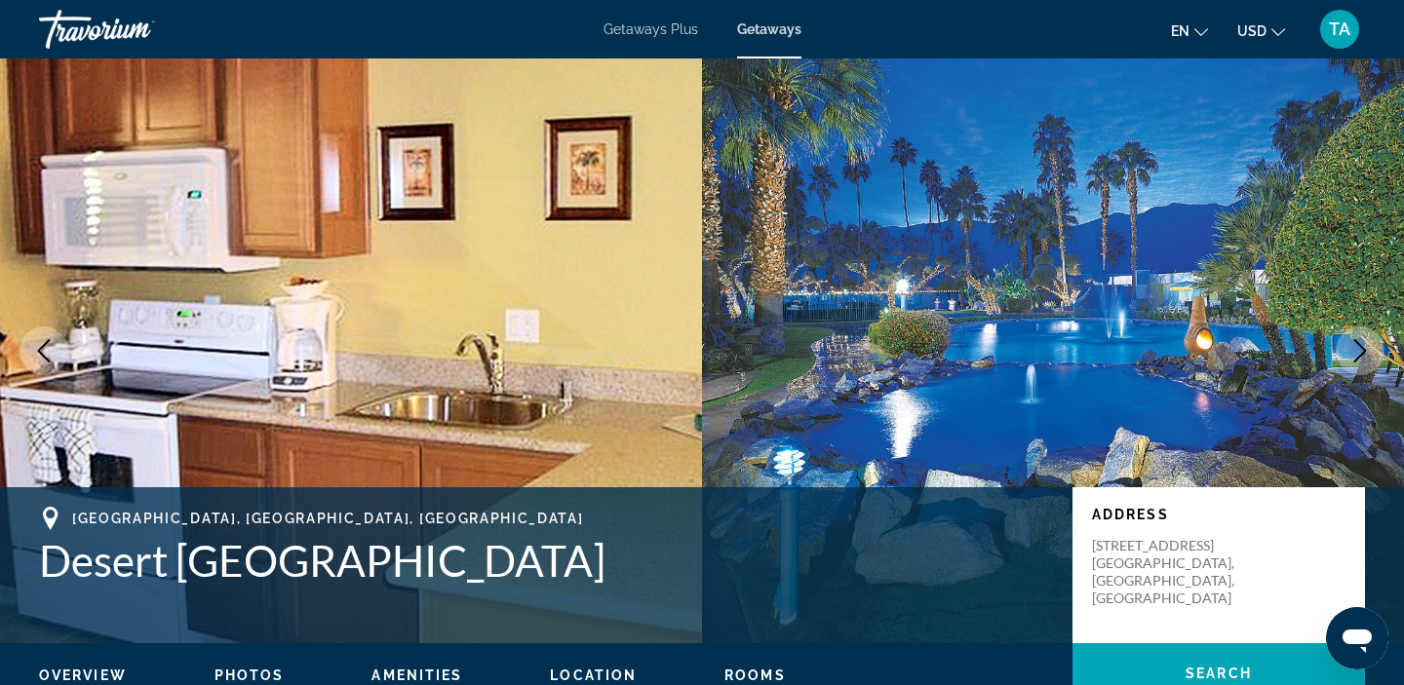
click at [1352, 349] on icon "Next image" at bounding box center [1359, 350] width 23 height 23
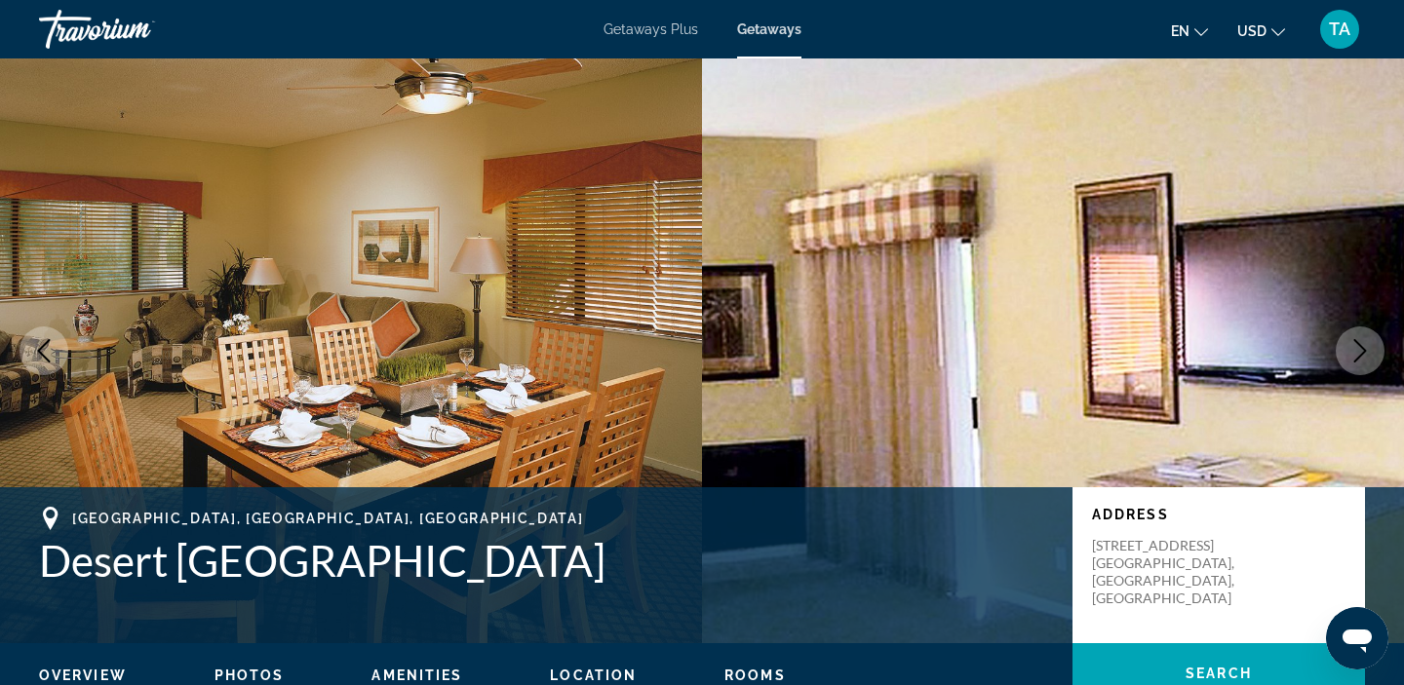
click at [1352, 349] on icon "Next image" at bounding box center [1359, 350] width 23 height 23
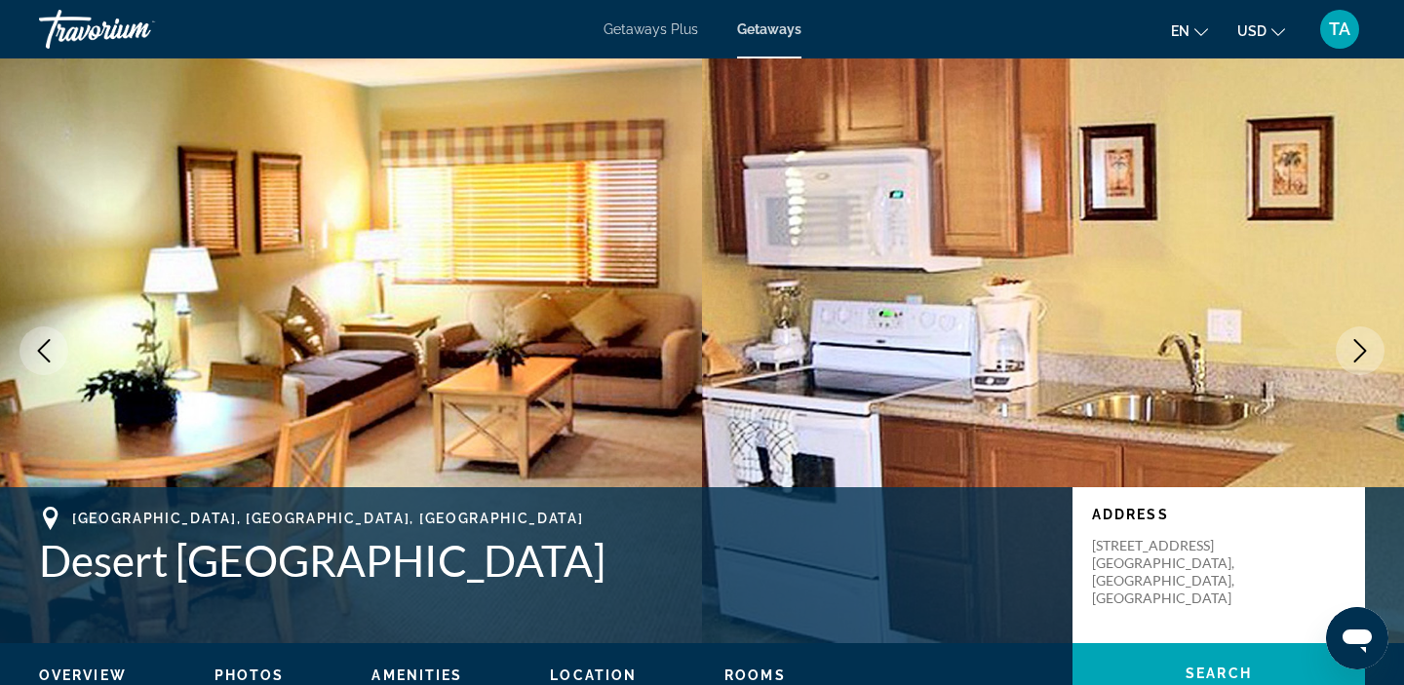
click at [1352, 349] on icon "Next image" at bounding box center [1359, 350] width 23 height 23
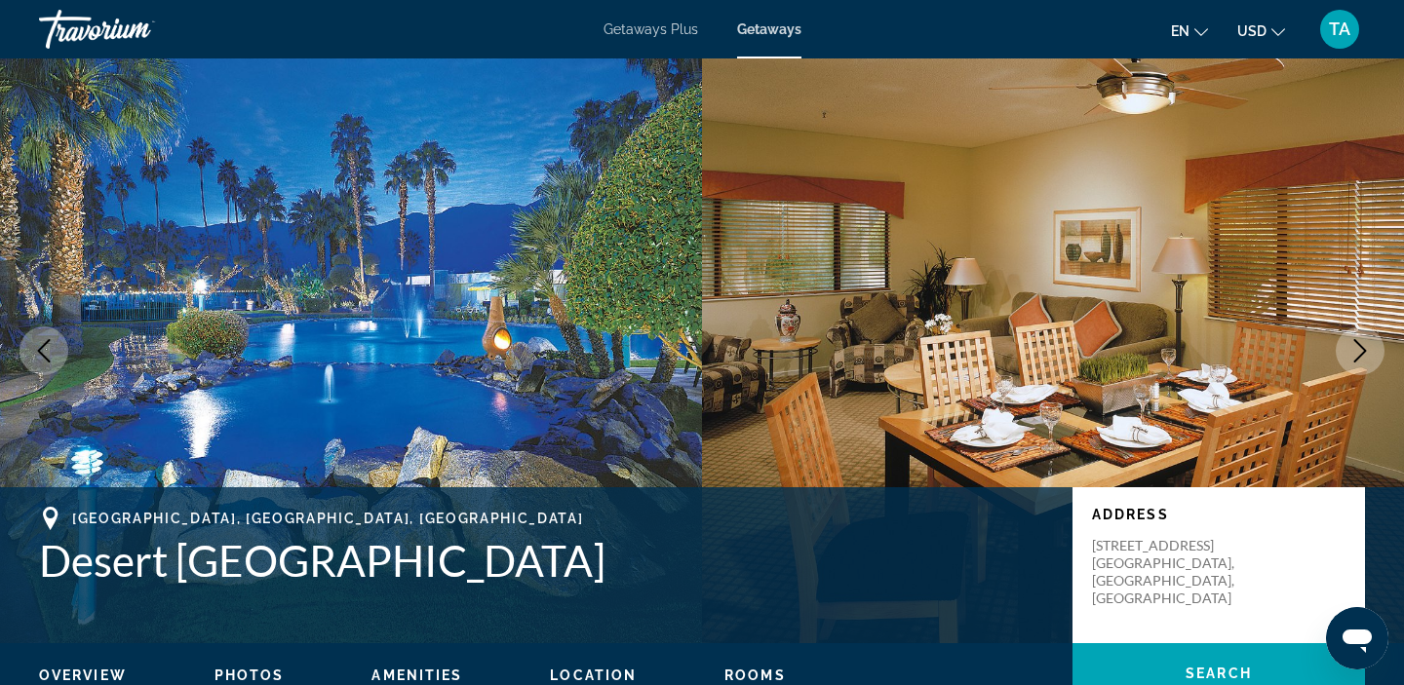
click at [1352, 350] on icon "Next image" at bounding box center [1359, 350] width 23 height 23
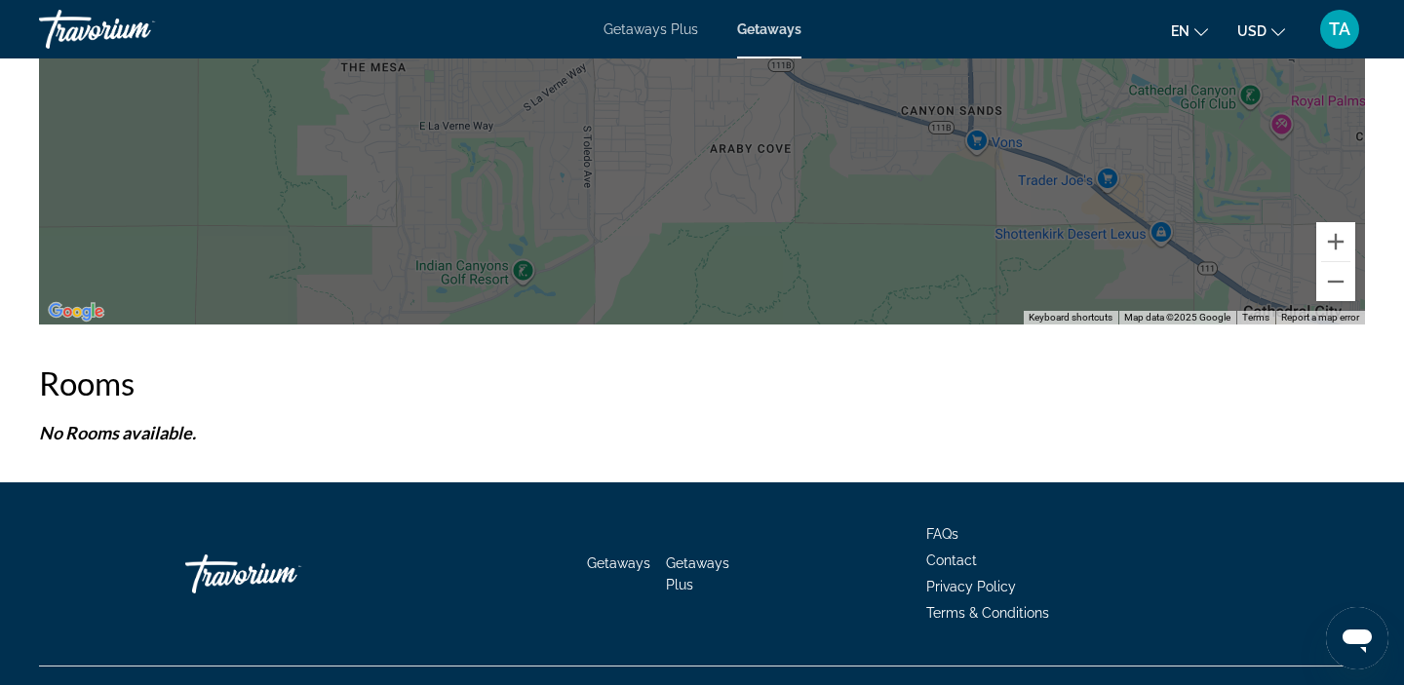
scroll to position [2779, 0]
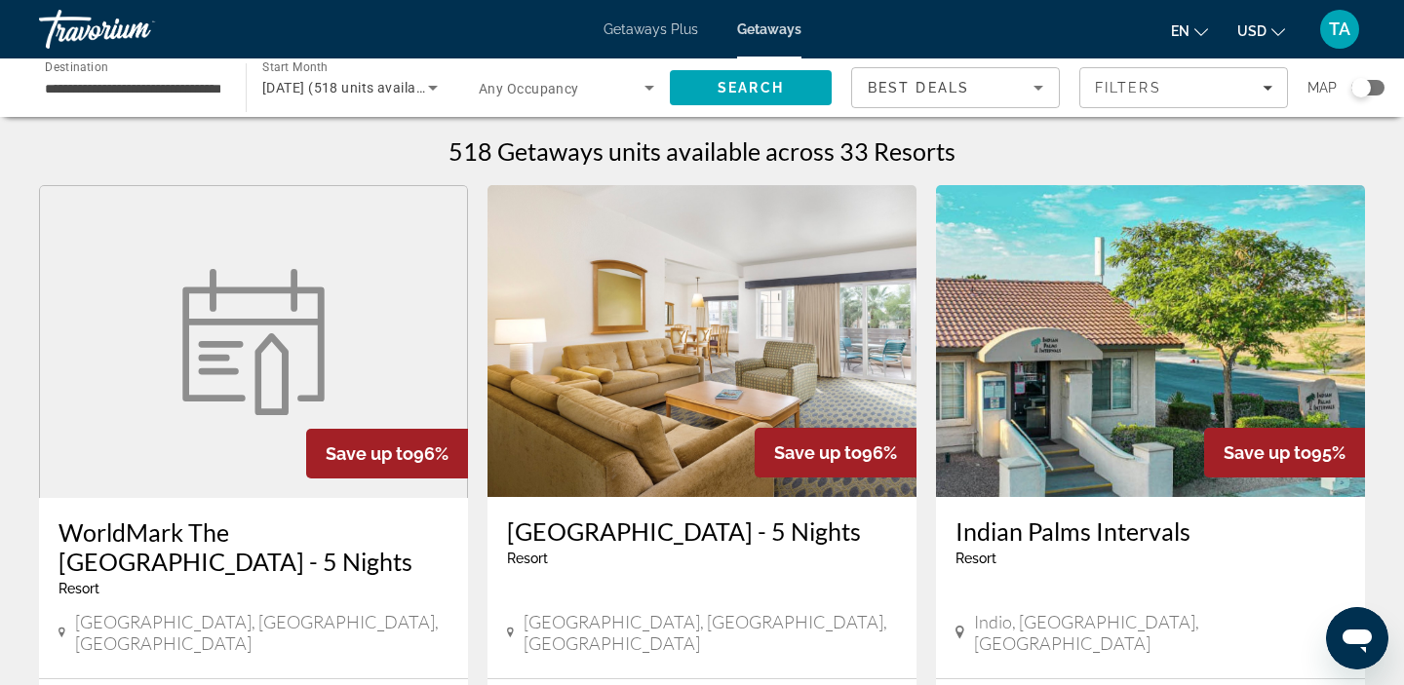
click at [68, 91] on input "**********" at bounding box center [132, 88] width 175 height 23
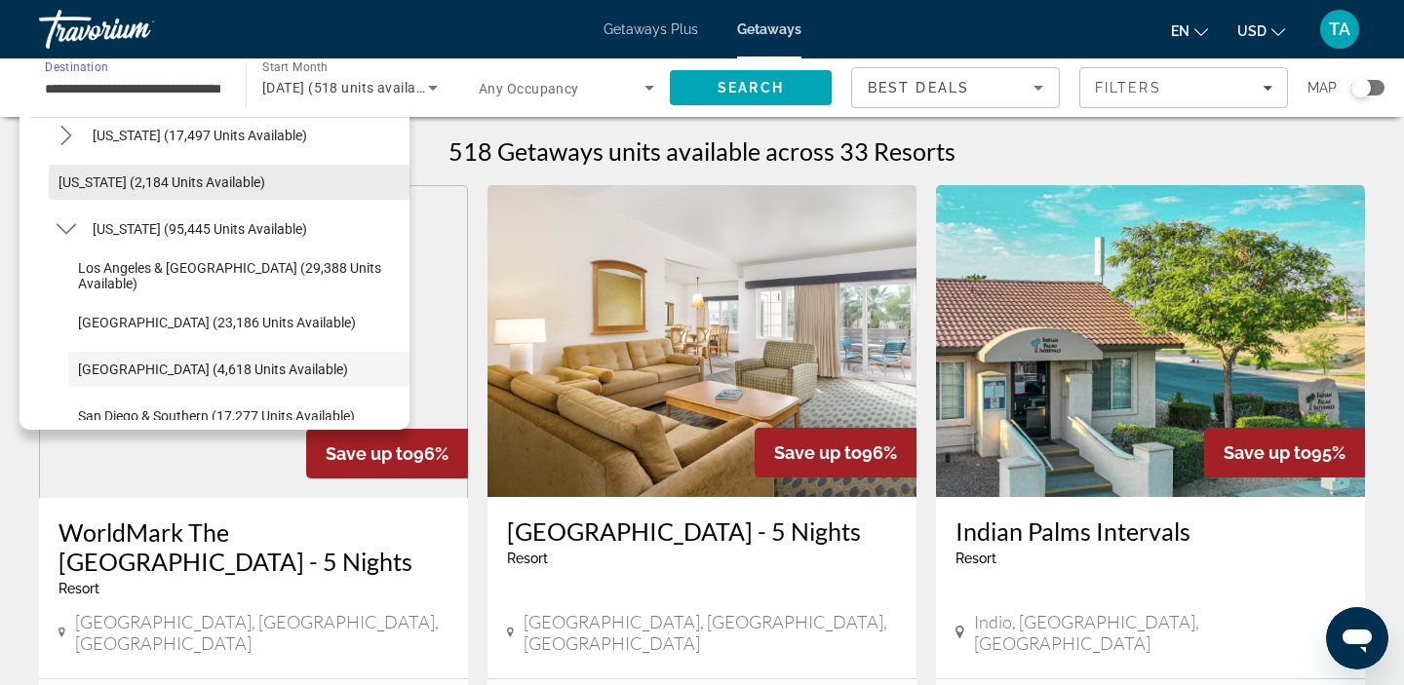
scroll to position [120, 0]
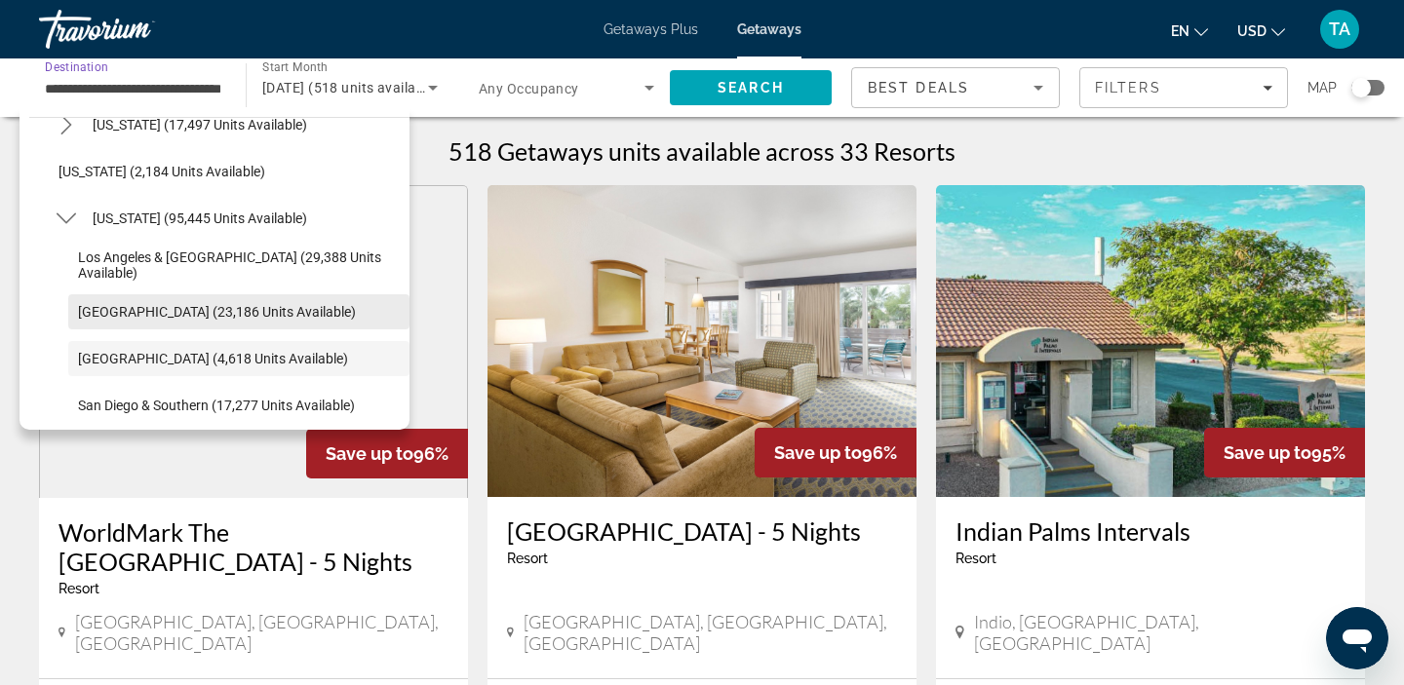
click at [85, 307] on span "[GEOGRAPHIC_DATA] (23,186 units available)" at bounding box center [217, 312] width 278 height 16
type input "**********"
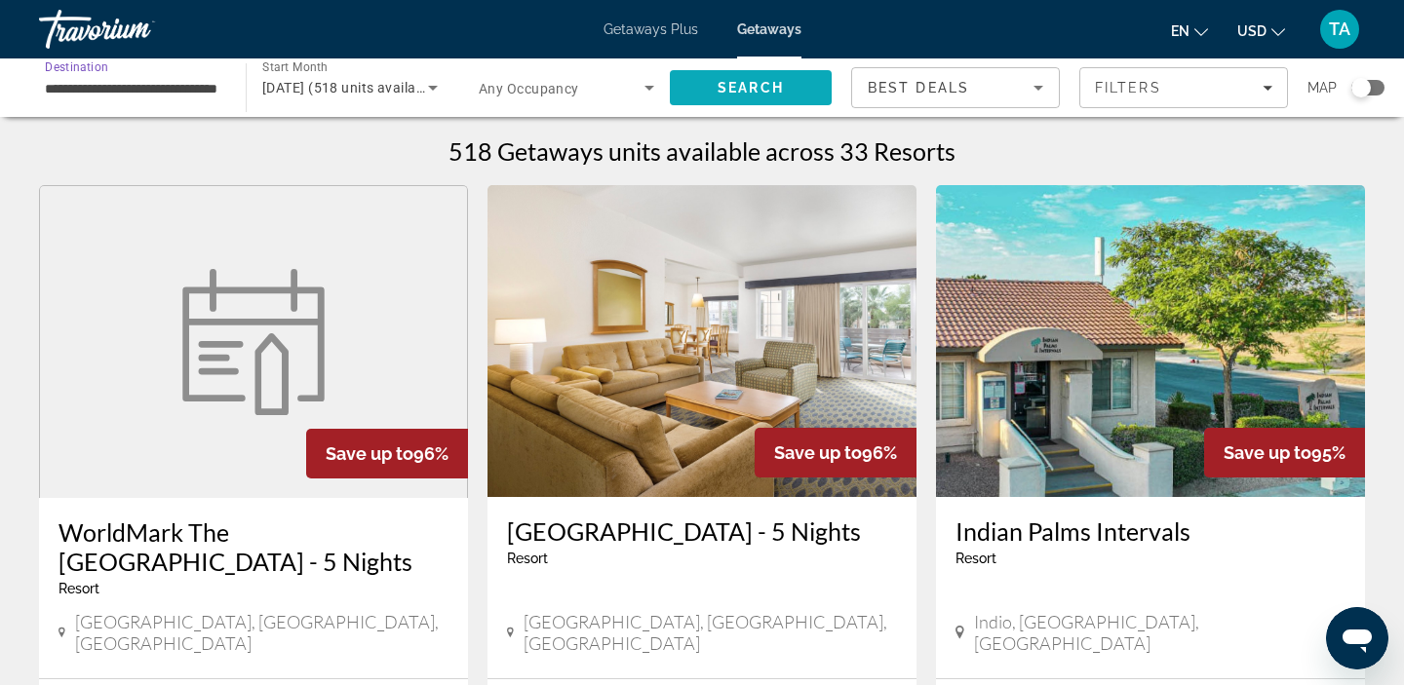
click at [757, 80] on span "Search" at bounding box center [751, 88] width 66 height 16
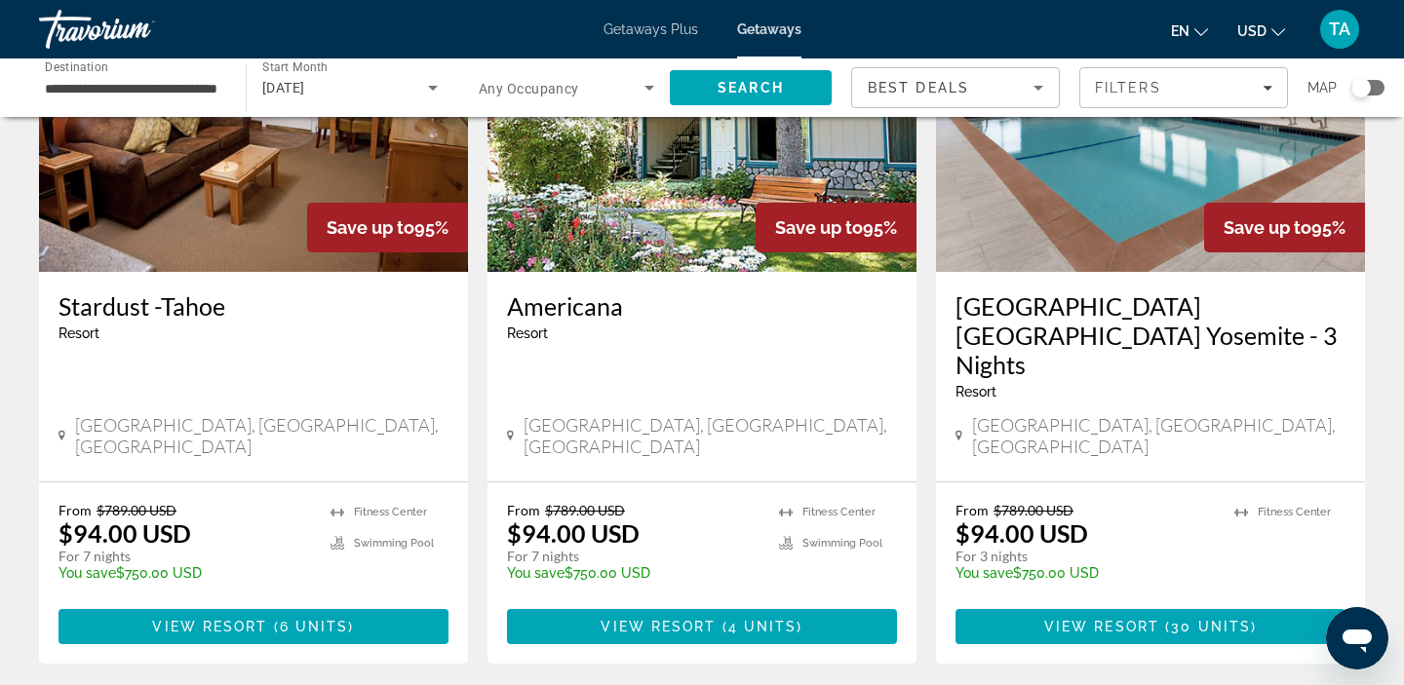
scroll to position [2310, 0]
